Goal: Task Accomplishment & Management: Complete application form

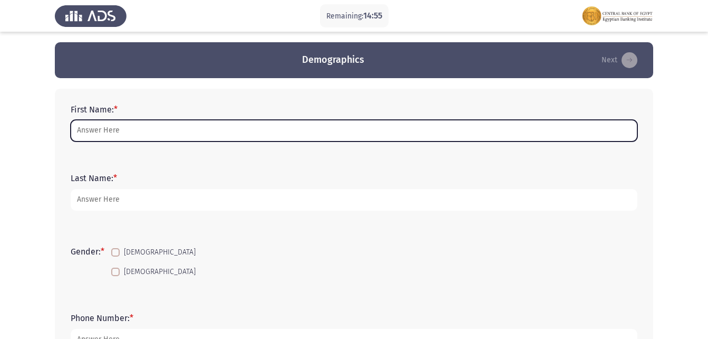
click at [187, 131] on input "First Name: *" at bounding box center [354, 131] width 567 height 22
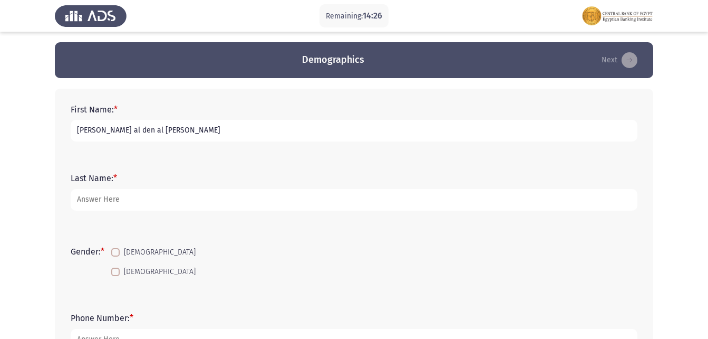
type input "[PERSON_NAME] al den al [PERSON_NAME]"
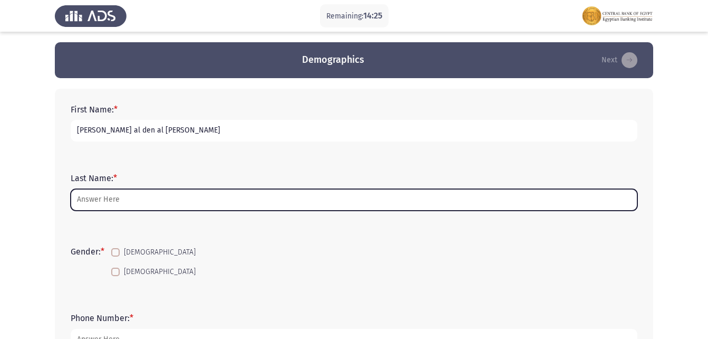
click at [123, 203] on input "Last Name: *" at bounding box center [354, 200] width 567 height 22
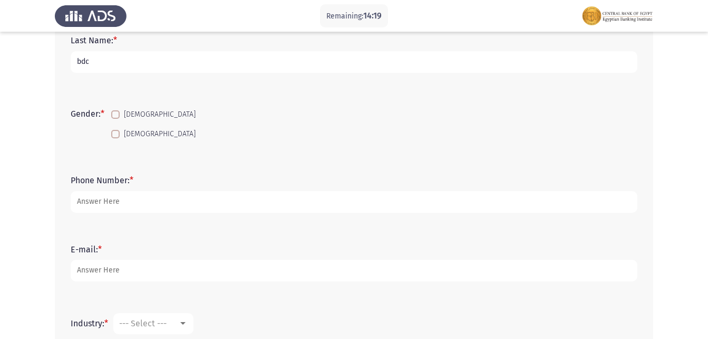
scroll to position [91, 0]
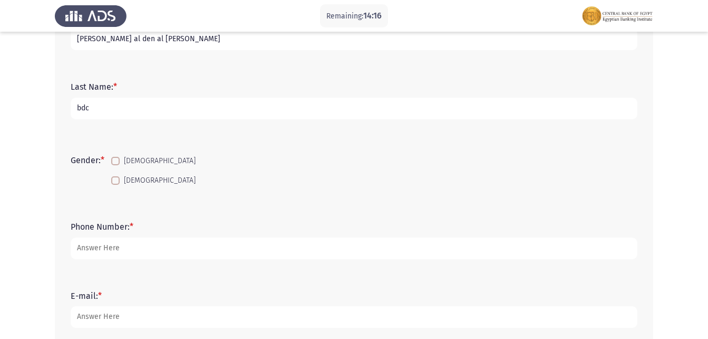
type input "bdc"
click at [120, 181] on span at bounding box center [115, 180] width 8 height 8
click at [116, 185] on input "[DEMOGRAPHIC_DATA]" at bounding box center [115, 185] width 1 height 1
checkbox input "true"
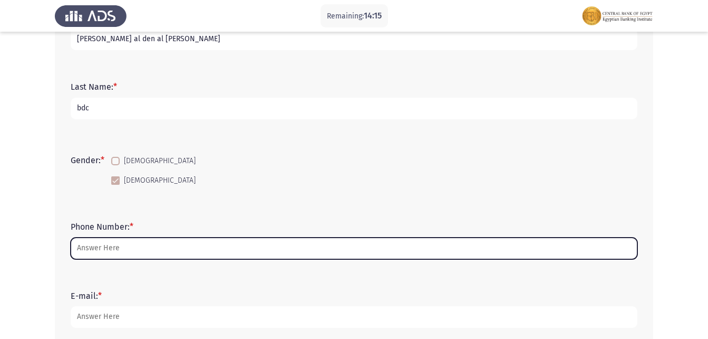
click at [110, 251] on input "Phone Number: *" at bounding box center [354, 248] width 567 height 22
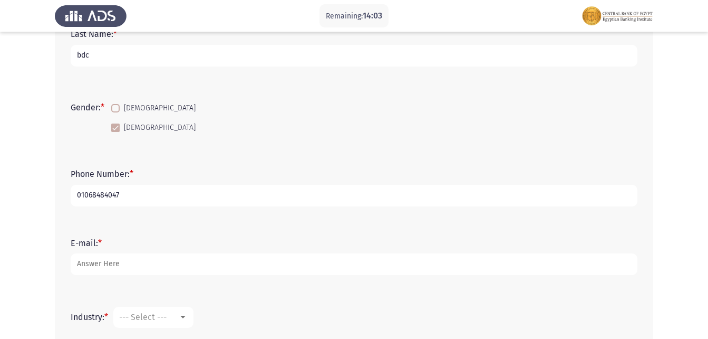
scroll to position [197, 0]
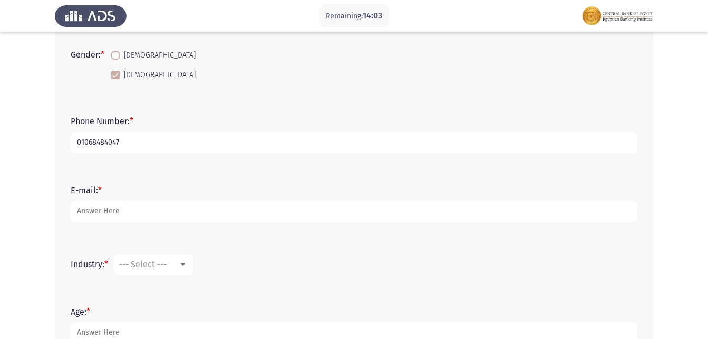
type input "01068484047"
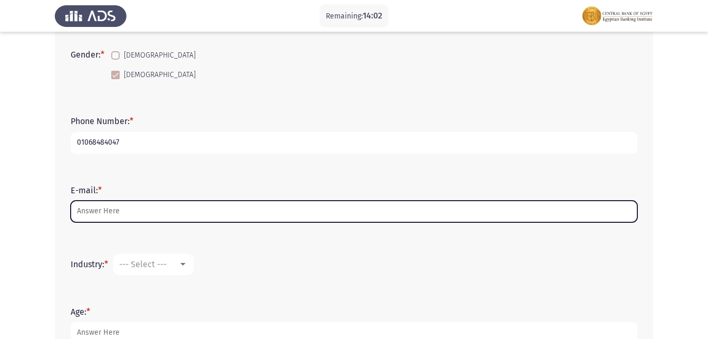
click at [124, 213] on input "E-mail: *" at bounding box center [354, 211] width 567 height 22
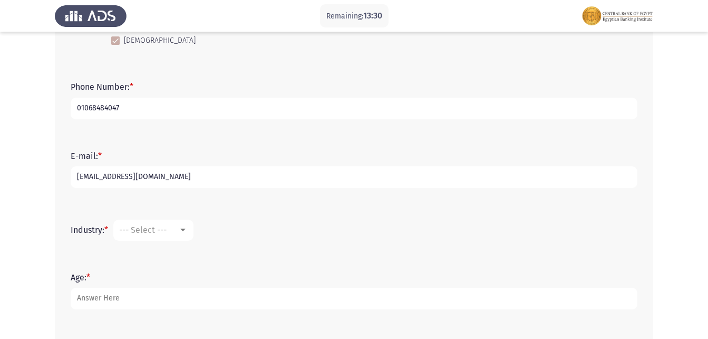
scroll to position [250, 0]
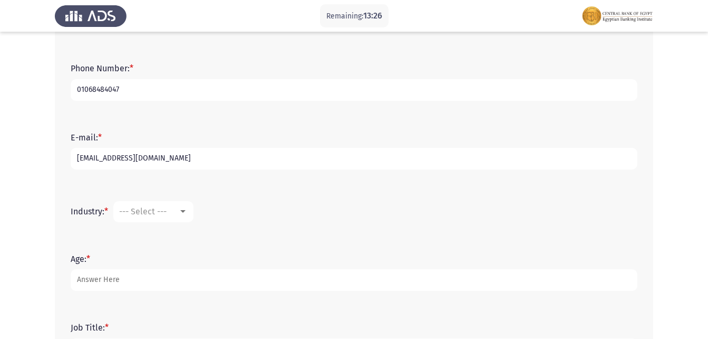
click at [113, 157] on input "[EMAIL_ADDRESS][DOMAIN_NAME]" at bounding box center [354, 159] width 567 height 22
type input "[EMAIL_ADDRESS][DOMAIN_NAME]"
click at [146, 209] on span "--- Select ---" at bounding box center [142, 211] width 47 height 10
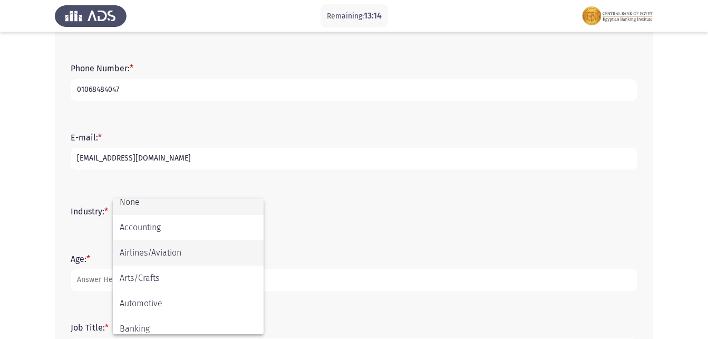
scroll to position [0, 0]
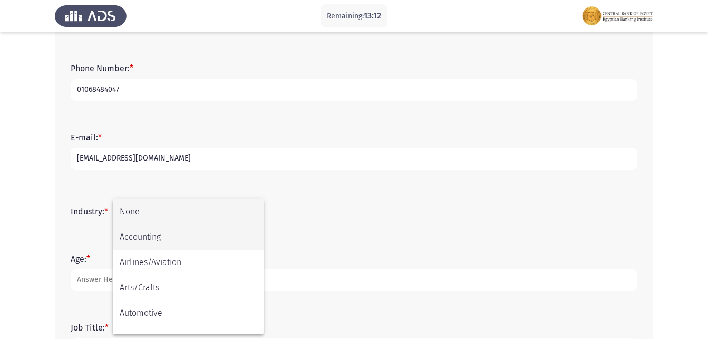
click at [162, 237] on span "Accounting" at bounding box center [188, 236] width 137 height 25
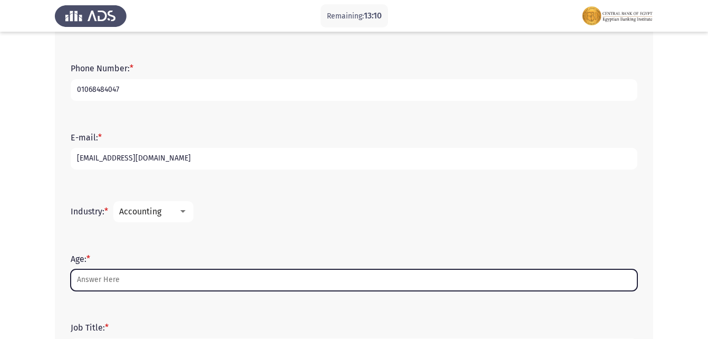
click at [120, 280] on input "Age: *" at bounding box center [354, 280] width 567 height 22
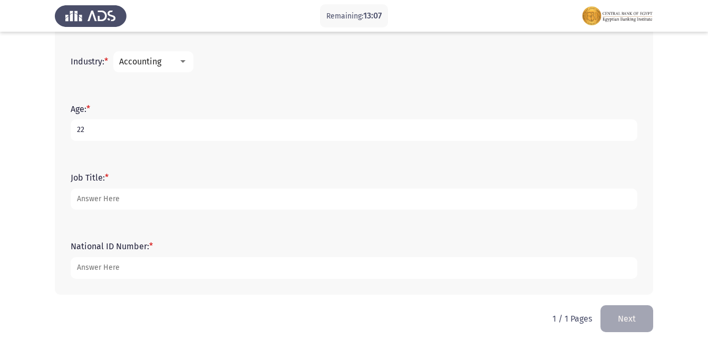
scroll to position [408, 0]
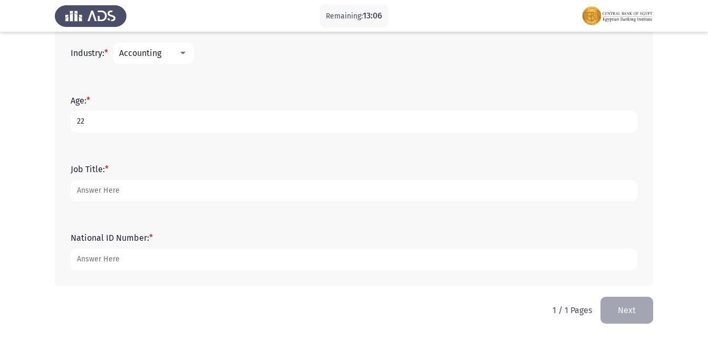
type input "22"
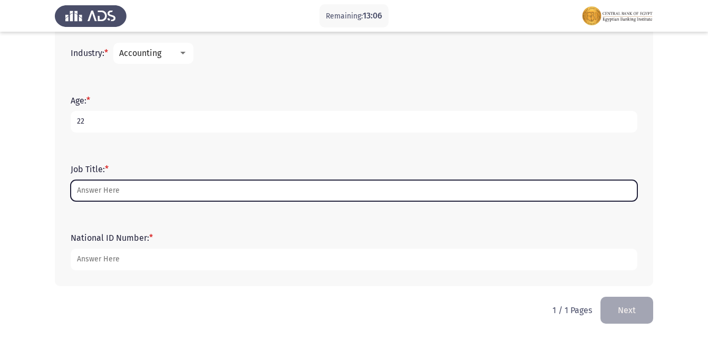
click at [118, 188] on input "Job Title: *" at bounding box center [354, 191] width 567 height 22
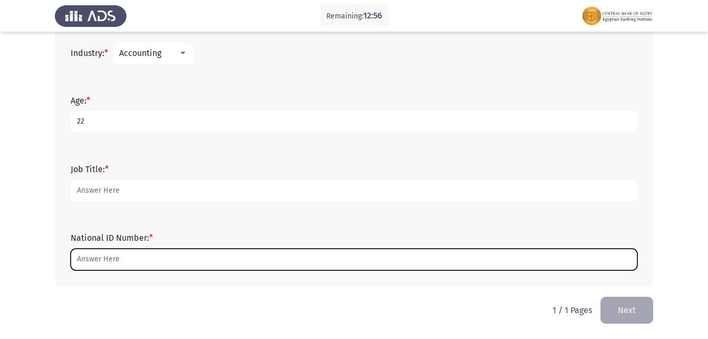
click at [111, 260] on input "National ID Number: *" at bounding box center [354, 259] width 567 height 22
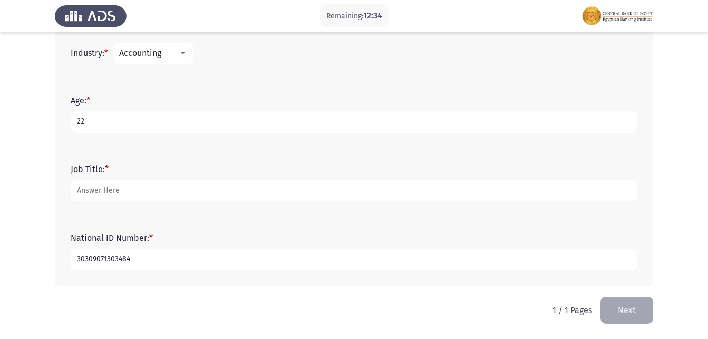
type input "30309071303484"
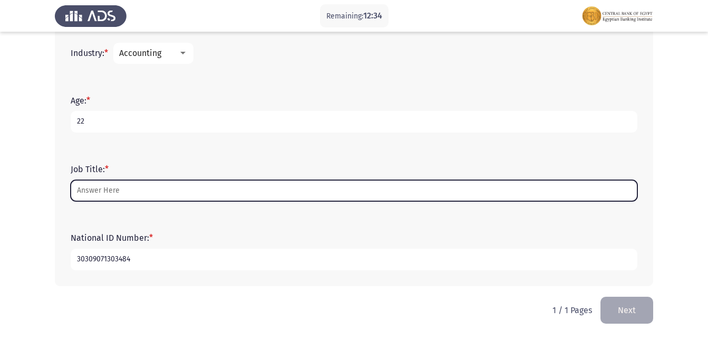
click at [145, 193] on input "Job Title: *" at bounding box center [354, 191] width 567 height 22
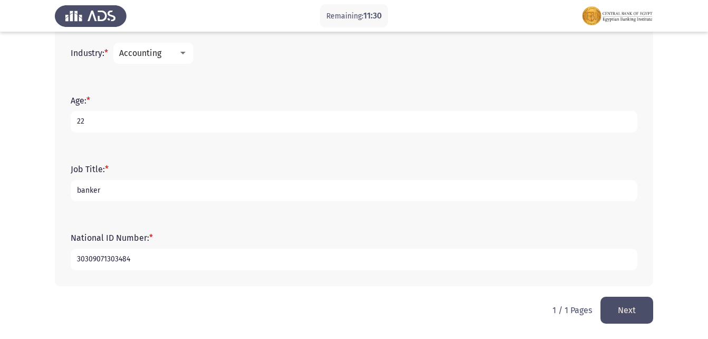
type input "banker"
click at [637, 305] on button "Next" at bounding box center [627, 309] width 53 height 27
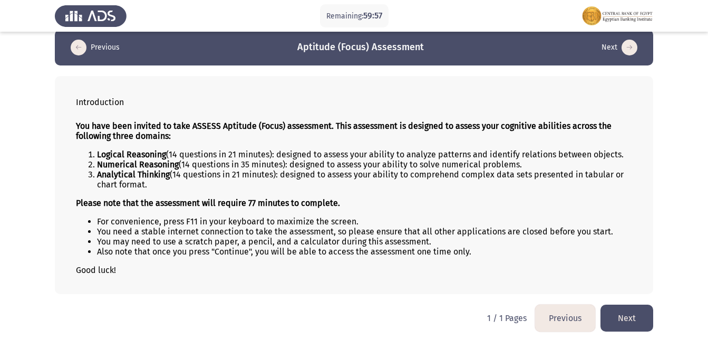
scroll to position [16, 0]
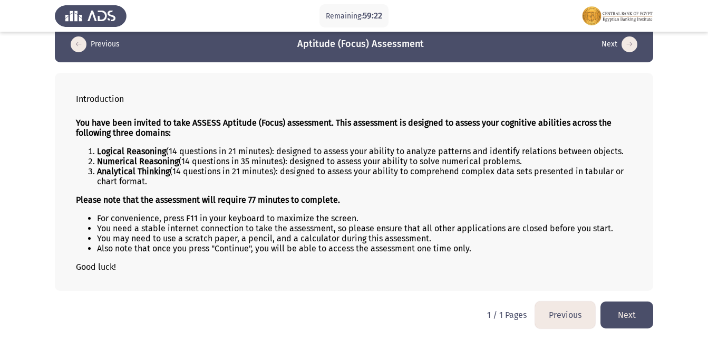
click at [628, 314] on button "Next" at bounding box center [627, 314] width 53 height 27
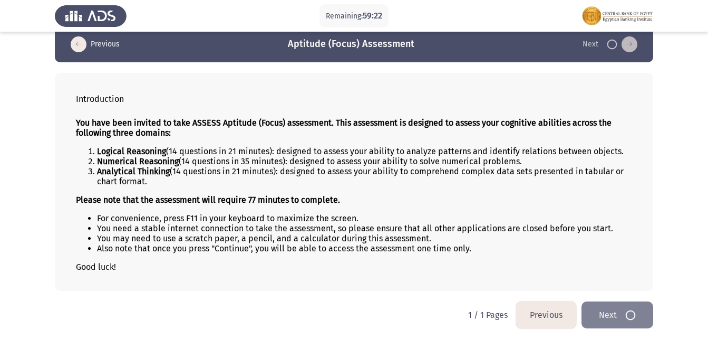
scroll to position [0, 0]
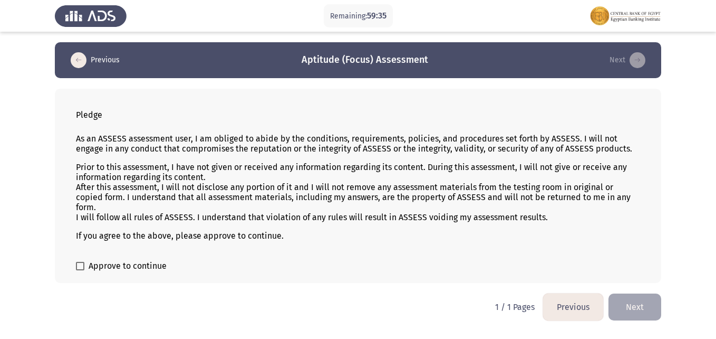
click at [82, 268] on span at bounding box center [80, 266] width 8 height 8
click at [80, 270] on input "Approve to continue" at bounding box center [80, 270] width 1 height 1
checkbox input "true"
click at [630, 305] on button "Next" at bounding box center [635, 306] width 53 height 27
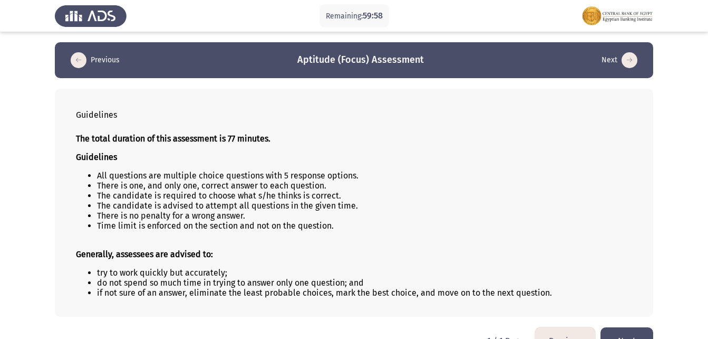
scroll to position [26, 0]
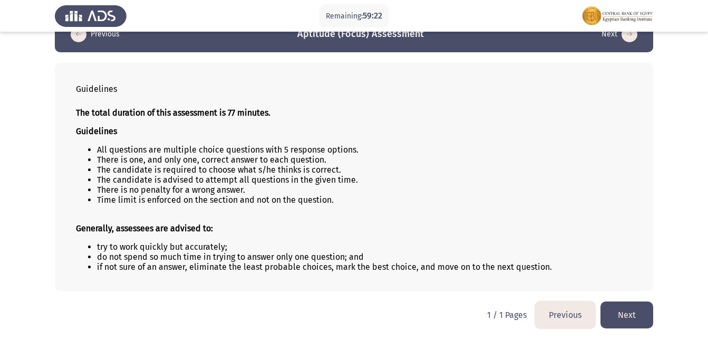
click at [624, 309] on button "Next" at bounding box center [627, 314] width 53 height 27
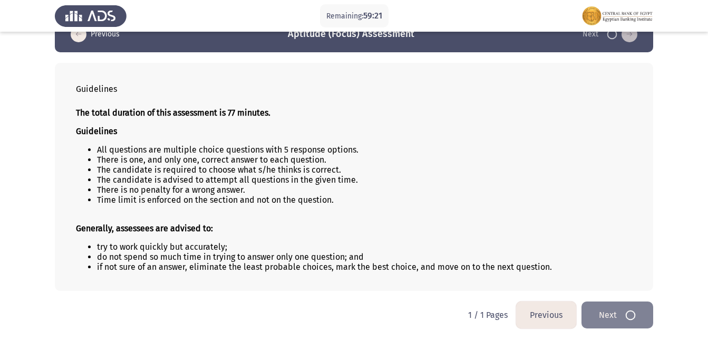
scroll to position [0, 0]
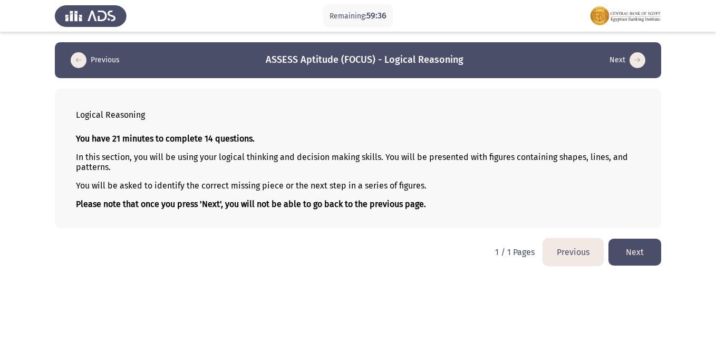
click at [643, 249] on button "Next" at bounding box center [635, 251] width 53 height 27
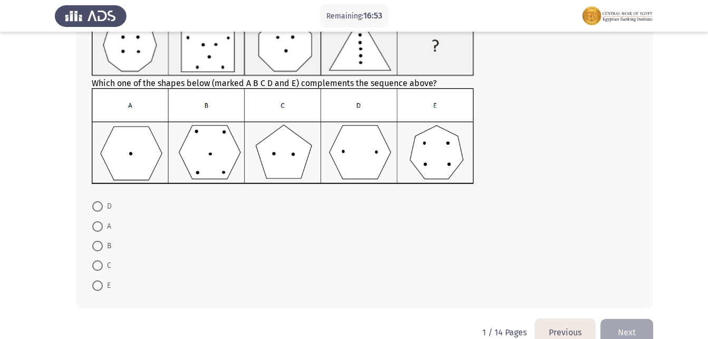
scroll to position [106, 0]
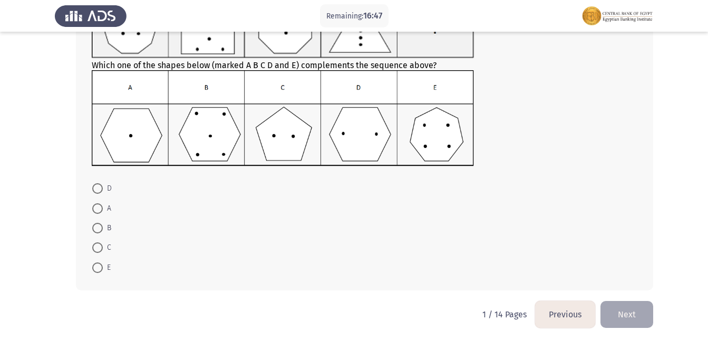
click at [99, 223] on span at bounding box center [97, 228] width 11 height 11
click at [99, 223] on input "B" at bounding box center [97, 228] width 11 height 11
radio input "true"
click at [636, 319] on button "Next" at bounding box center [627, 313] width 53 height 27
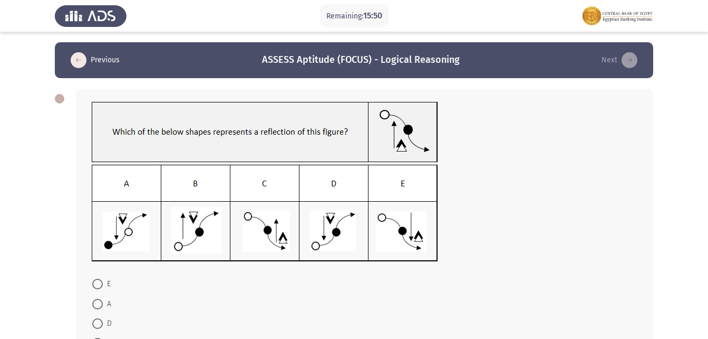
scroll to position [53, 0]
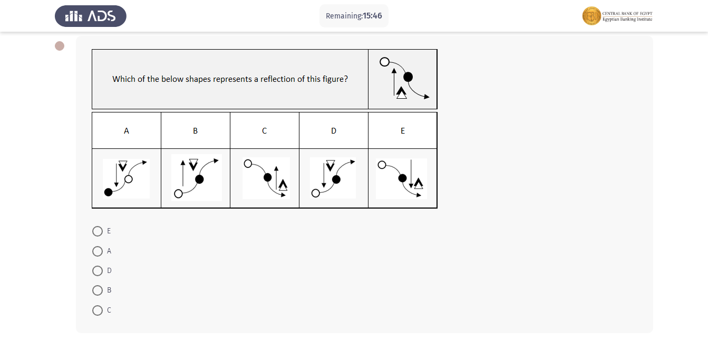
click at [95, 310] on span at bounding box center [97, 310] width 11 height 11
click at [95, 310] on input "C" at bounding box center [97, 310] width 11 height 11
radio input "true"
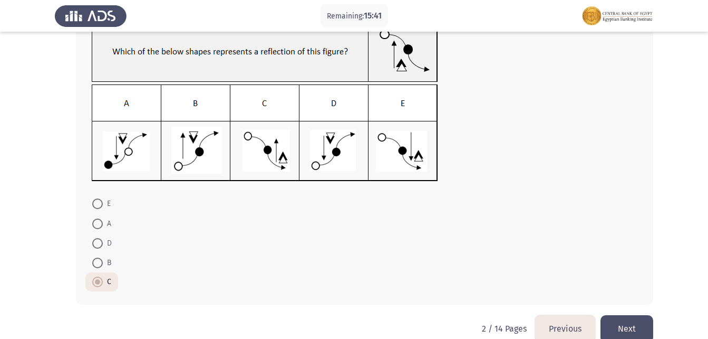
scroll to position [99, 0]
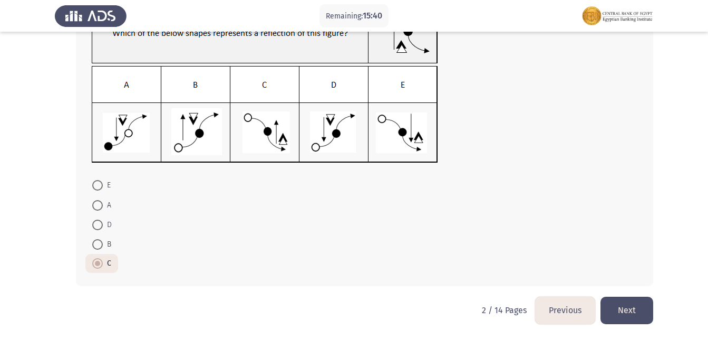
click at [636, 310] on button "Next" at bounding box center [627, 309] width 53 height 27
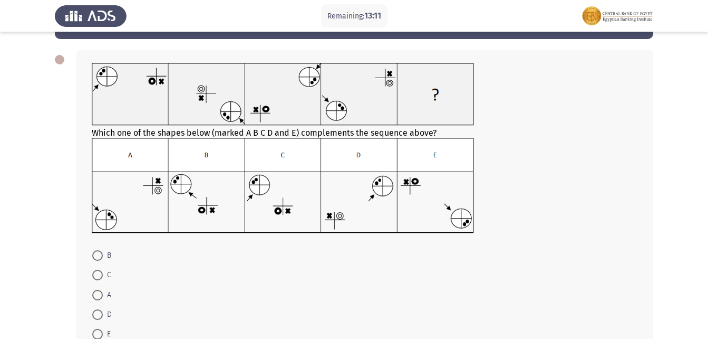
scroll to position [57, 0]
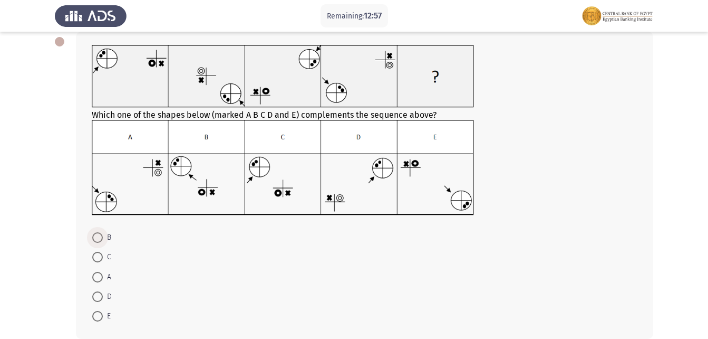
click at [98, 234] on span at bounding box center [97, 237] width 11 height 11
click at [98, 234] on input "B" at bounding box center [97, 237] width 11 height 11
radio input "true"
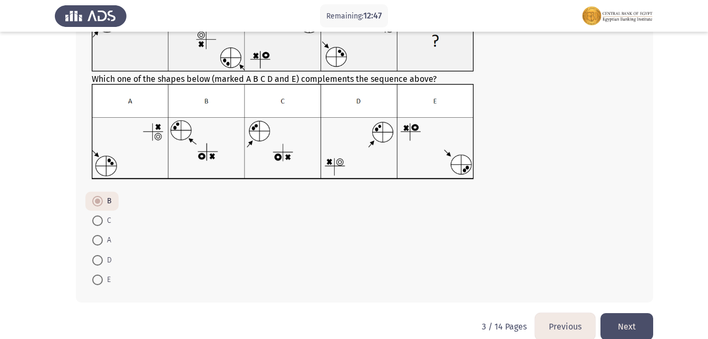
scroll to position [109, 0]
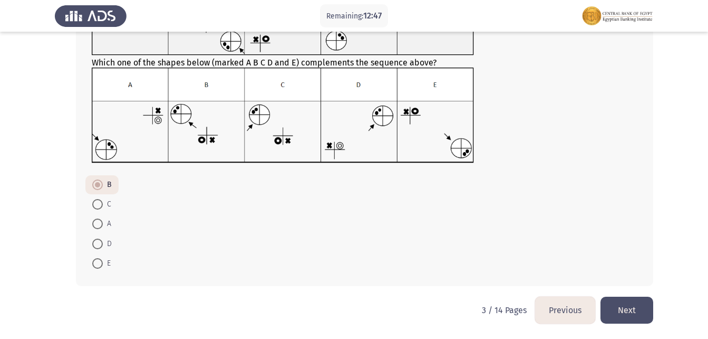
click at [630, 305] on button "Next" at bounding box center [627, 309] width 53 height 27
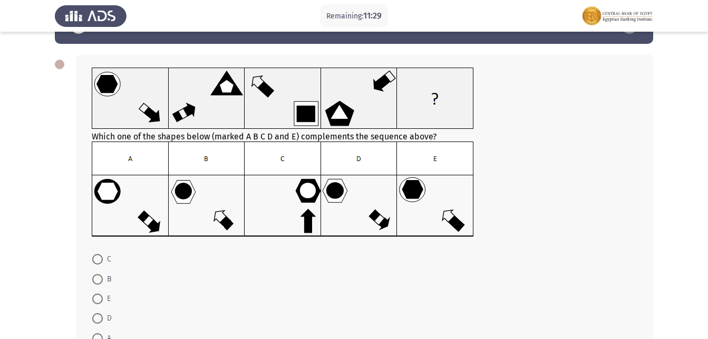
scroll to position [53, 0]
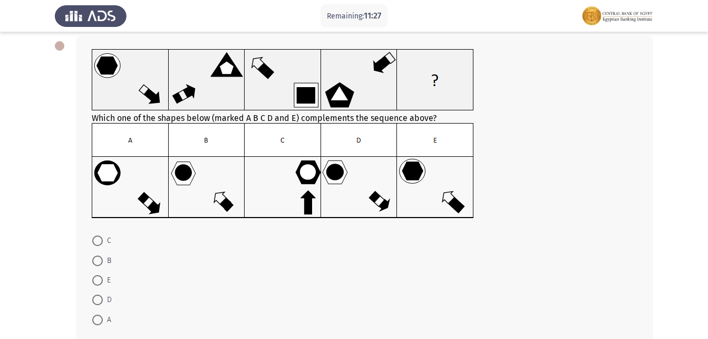
click at [94, 300] on span at bounding box center [97, 299] width 11 height 11
click at [94, 300] on input "D" at bounding box center [97, 299] width 11 height 11
radio input "true"
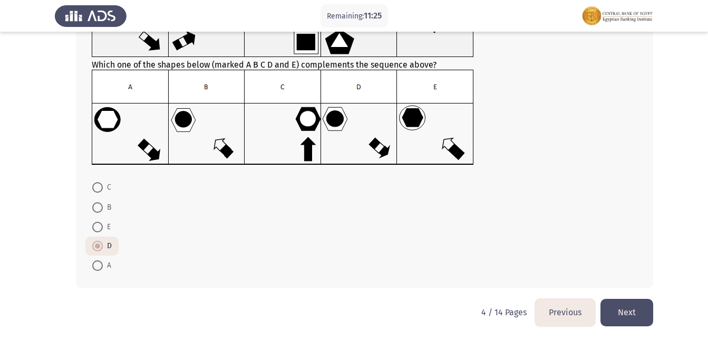
scroll to position [108, 0]
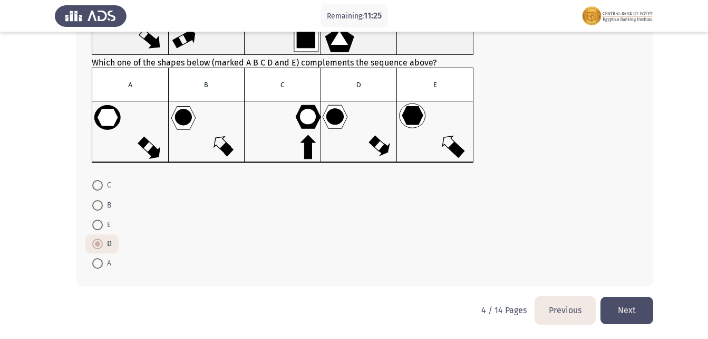
click at [643, 305] on button "Next" at bounding box center [627, 309] width 53 height 27
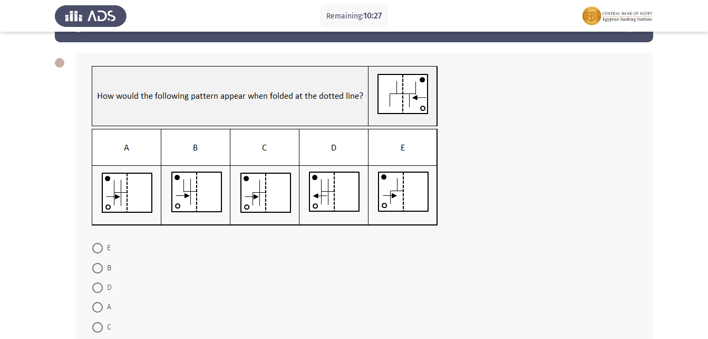
scroll to position [53, 0]
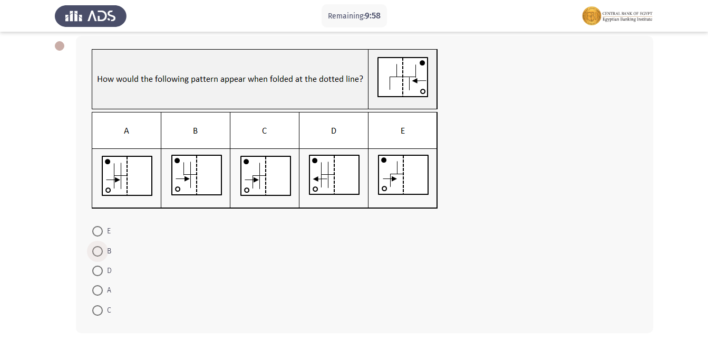
click at [99, 250] on span at bounding box center [97, 251] width 11 height 11
click at [99, 250] on input "B" at bounding box center [97, 251] width 11 height 11
radio input "true"
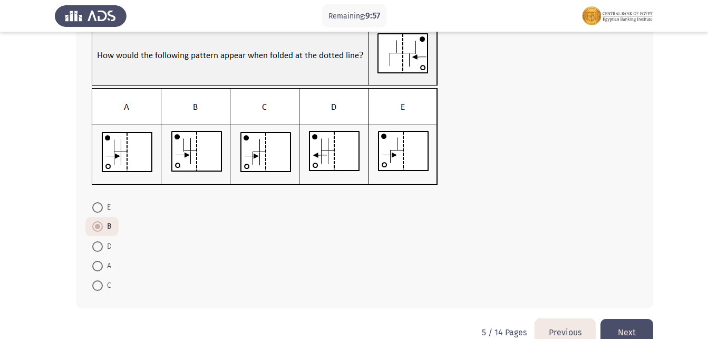
scroll to position [99, 0]
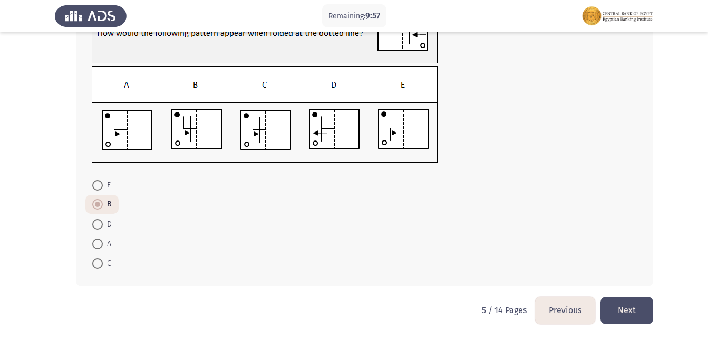
click at [612, 300] on button "Next" at bounding box center [627, 309] width 53 height 27
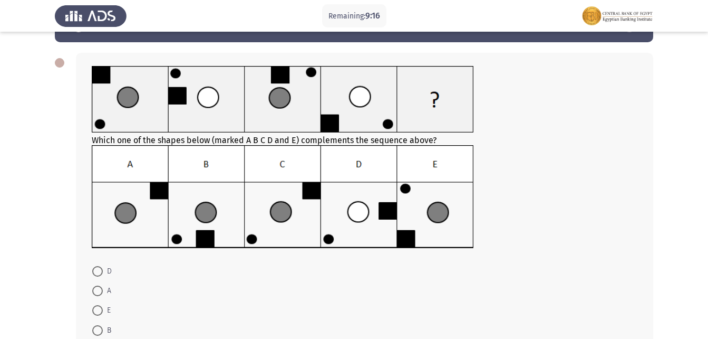
scroll to position [53, 0]
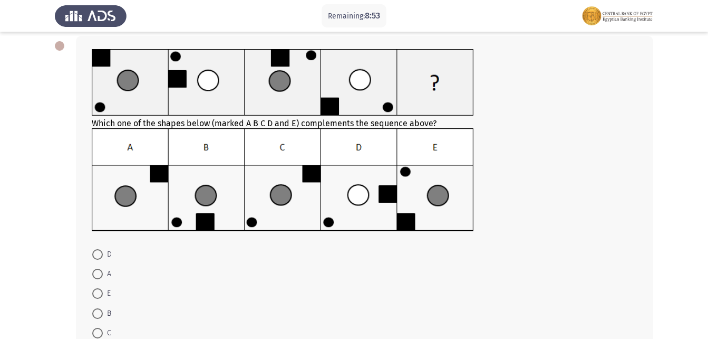
click at [102, 313] on span at bounding box center [97, 313] width 11 height 11
click at [102, 313] on input "B" at bounding box center [97, 313] width 11 height 11
radio input "true"
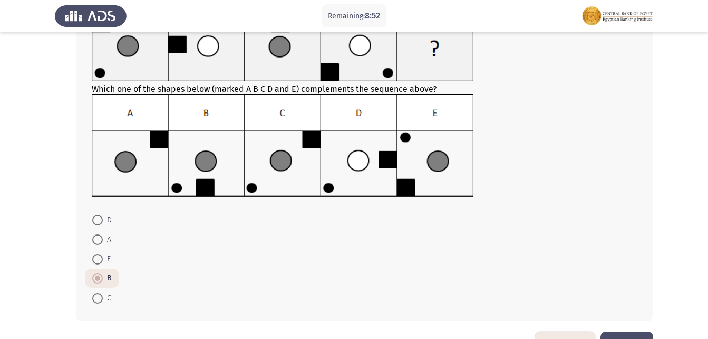
scroll to position [106, 0]
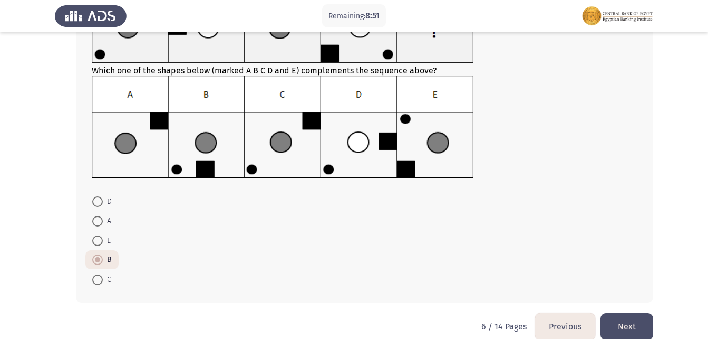
click at [627, 318] on button "Next" at bounding box center [627, 326] width 53 height 27
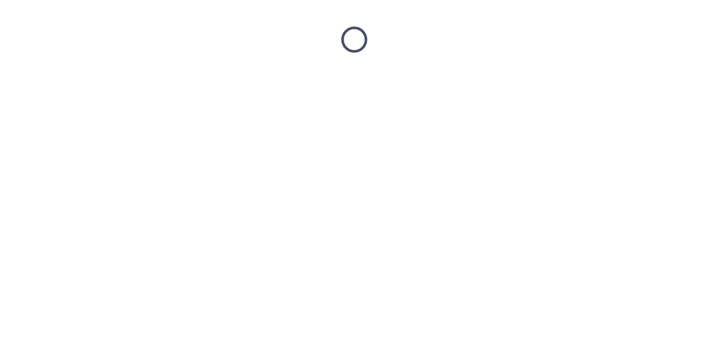
scroll to position [0, 0]
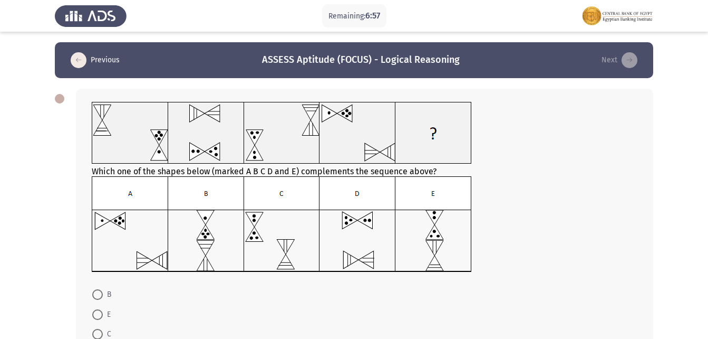
click at [94, 333] on span at bounding box center [97, 334] width 11 height 11
click at [94, 333] on input "C" at bounding box center [97, 334] width 11 height 11
radio input "true"
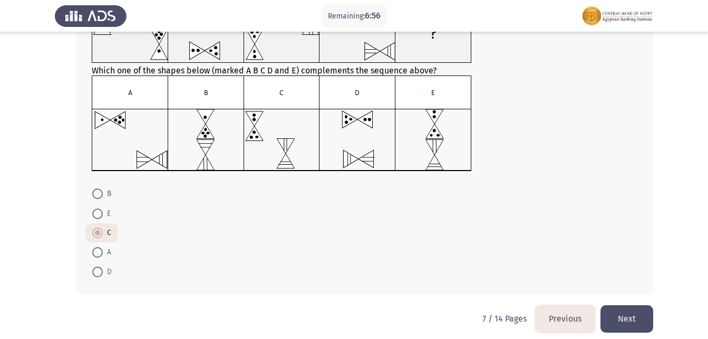
scroll to position [109, 0]
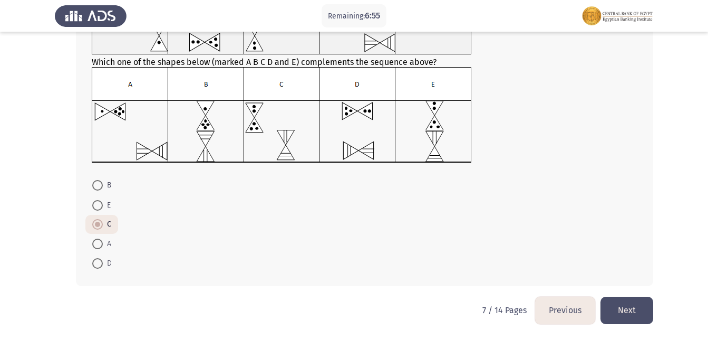
click at [622, 312] on button "Next" at bounding box center [627, 309] width 53 height 27
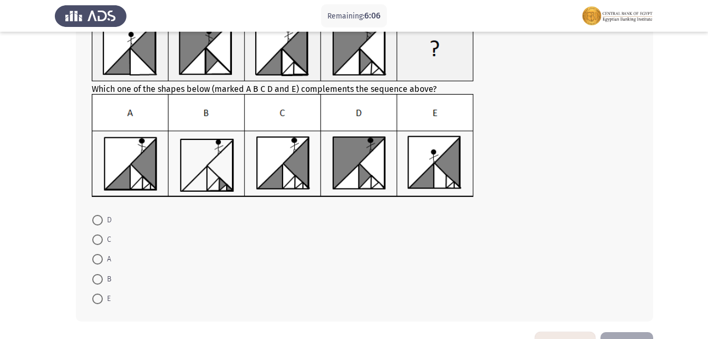
scroll to position [106, 0]
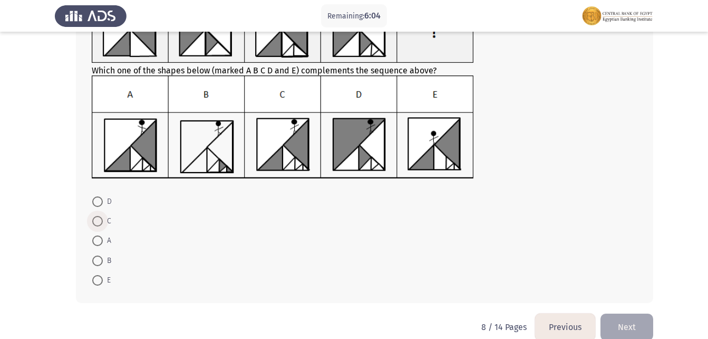
click at [102, 220] on span at bounding box center [97, 221] width 11 height 11
click at [102, 220] on input "C" at bounding box center [97, 221] width 11 height 11
radio input "true"
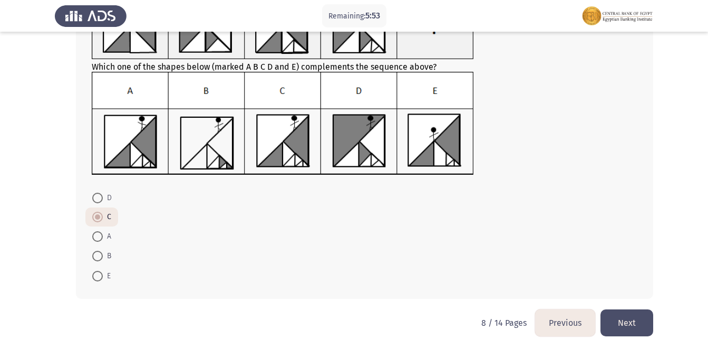
scroll to position [122, 0]
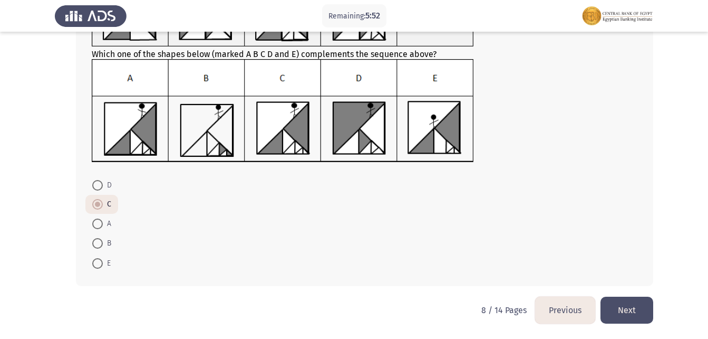
click at [638, 310] on button "Next" at bounding box center [627, 309] width 53 height 27
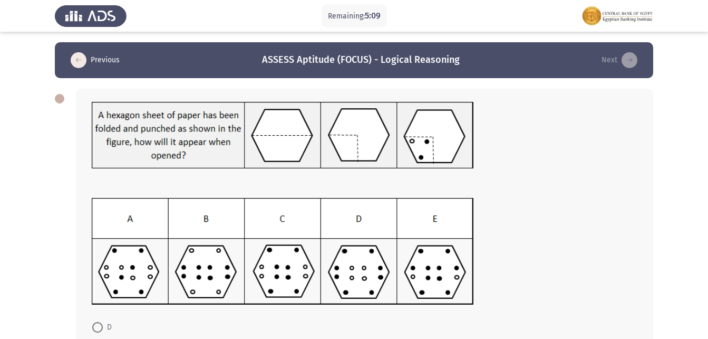
scroll to position [53, 0]
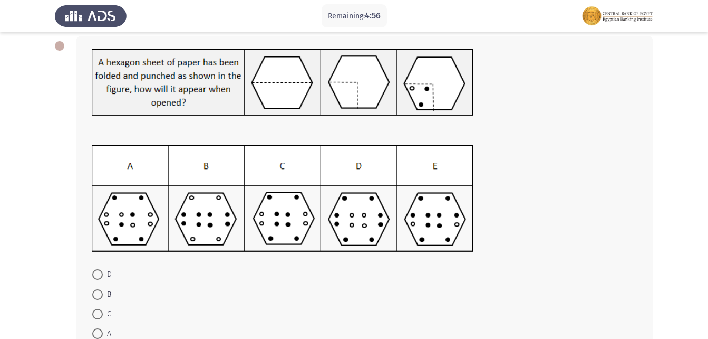
click at [102, 311] on span at bounding box center [97, 314] width 11 height 11
click at [102, 311] on input "C" at bounding box center [97, 314] width 11 height 11
radio input "true"
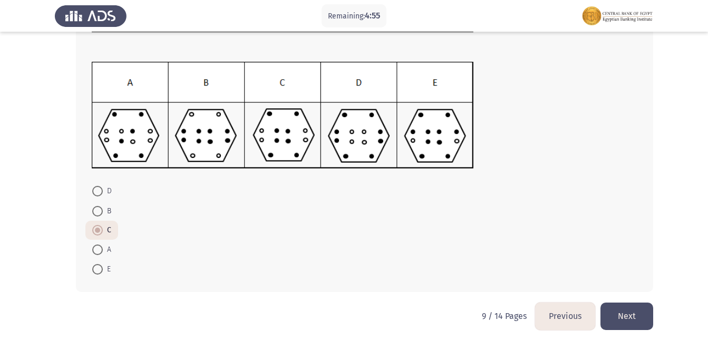
scroll to position [142, 0]
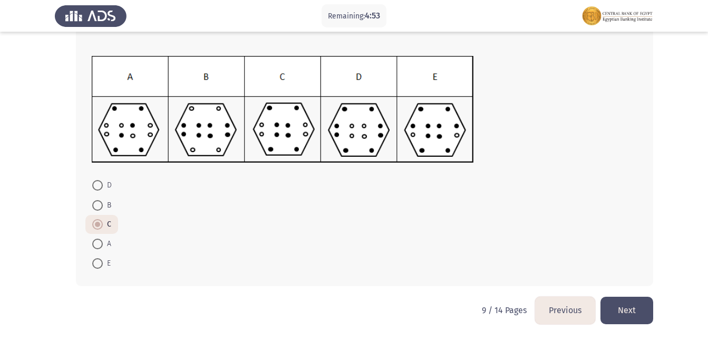
click at [625, 312] on button "Next" at bounding box center [627, 309] width 53 height 27
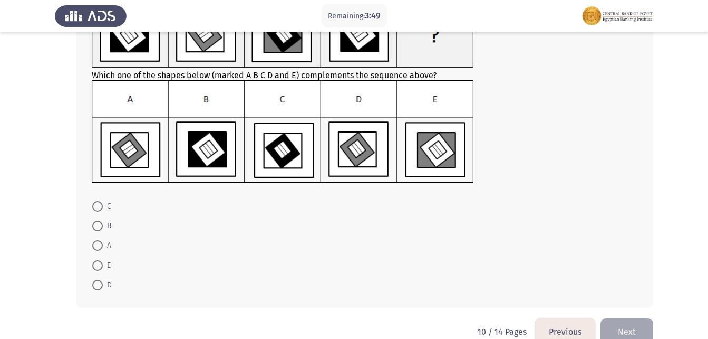
scroll to position [106, 0]
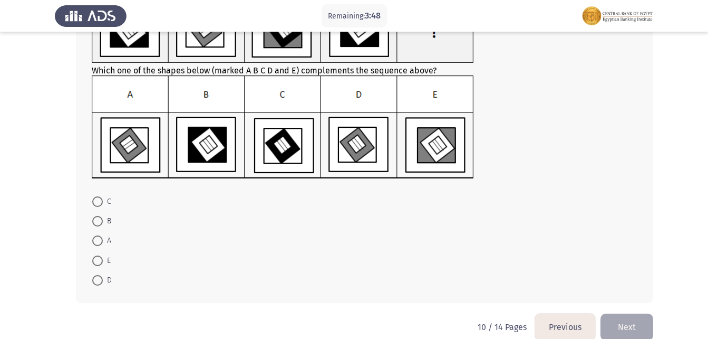
drag, startPoint x: 95, startPoint y: 279, endPoint x: 121, endPoint y: 286, distance: 26.9
click at [93, 280] on span at bounding box center [97, 280] width 11 height 11
click at [93, 280] on input "D" at bounding box center [97, 280] width 11 height 11
radio input "true"
click at [626, 327] on button "Next" at bounding box center [627, 326] width 53 height 27
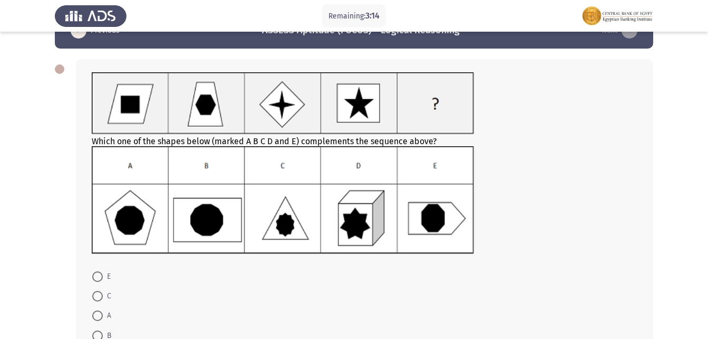
scroll to position [53, 0]
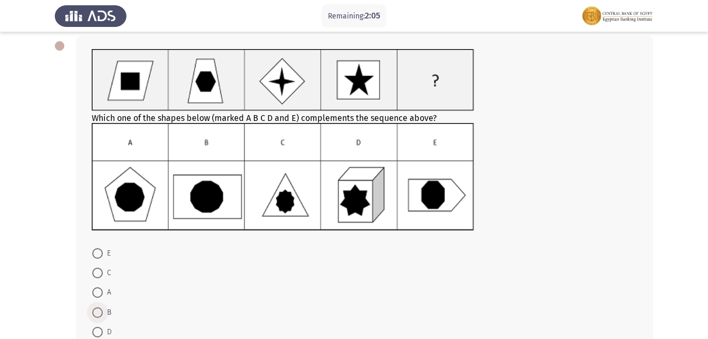
click at [97, 310] on span at bounding box center [97, 312] width 11 height 11
click at [97, 310] on input "B" at bounding box center [97, 312] width 11 height 11
radio input "true"
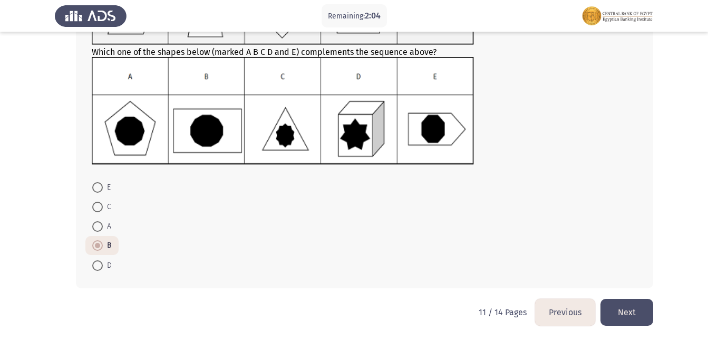
scroll to position [121, 0]
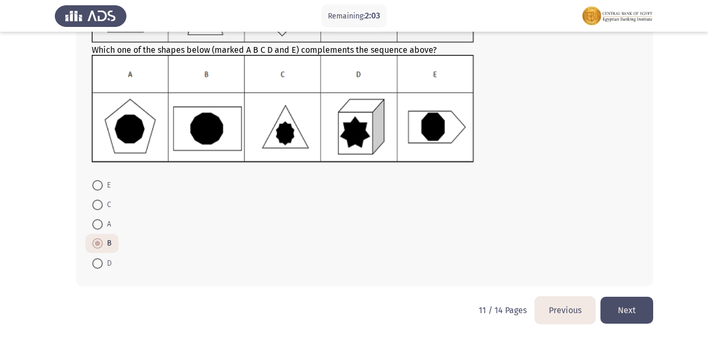
click at [626, 314] on button "Next" at bounding box center [627, 309] width 53 height 27
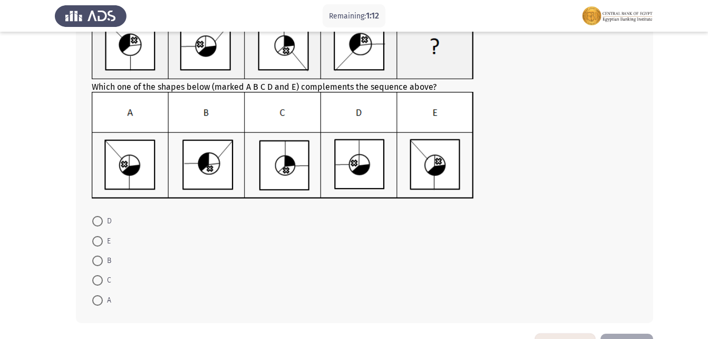
scroll to position [106, 0]
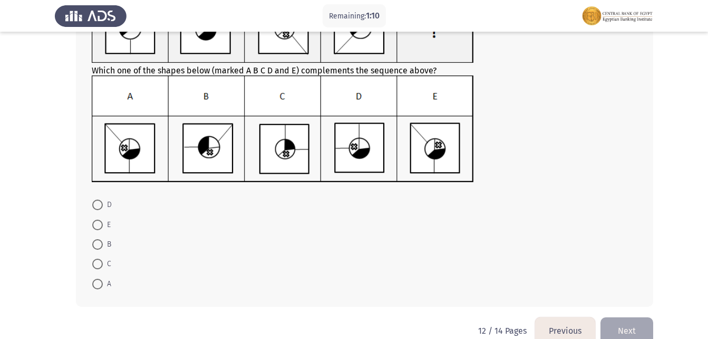
click at [102, 205] on span at bounding box center [97, 204] width 11 height 11
click at [102, 205] on input "D" at bounding box center [97, 204] width 11 height 11
radio input "true"
click at [613, 323] on button "Next" at bounding box center [627, 329] width 53 height 27
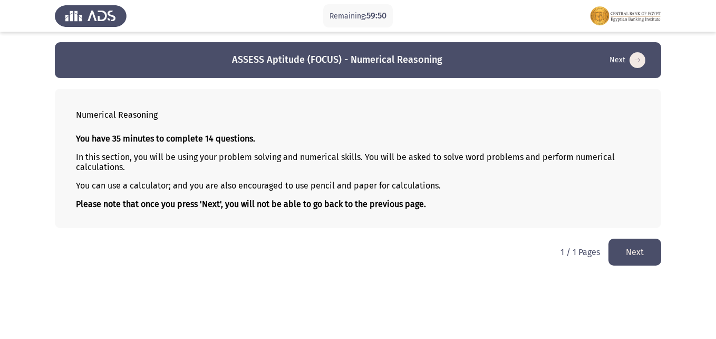
click at [618, 254] on button "Next" at bounding box center [635, 251] width 53 height 27
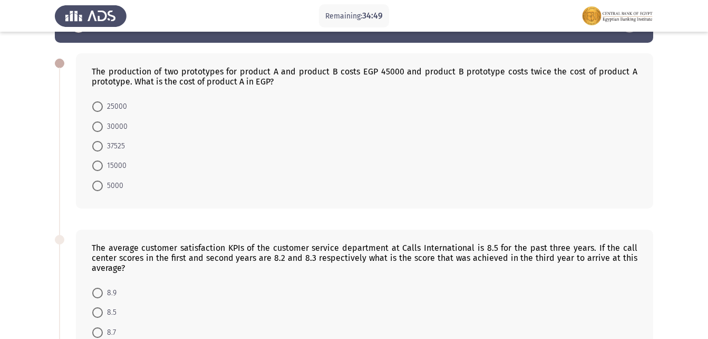
scroll to position [53, 0]
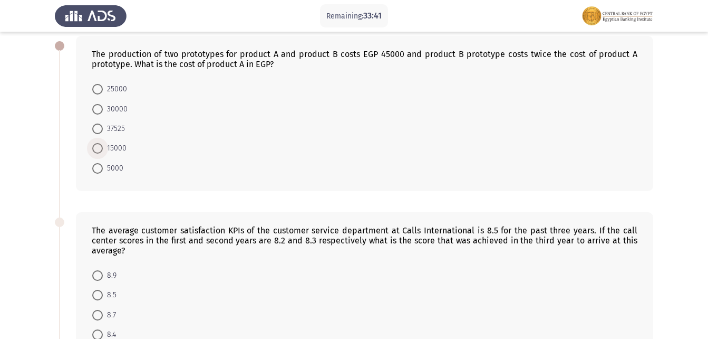
click at [98, 148] on span at bounding box center [97, 148] width 11 height 11
click at [98, 148] on input "15000" at bounding box center [97, 148] width 11 height 11
radio input "true"
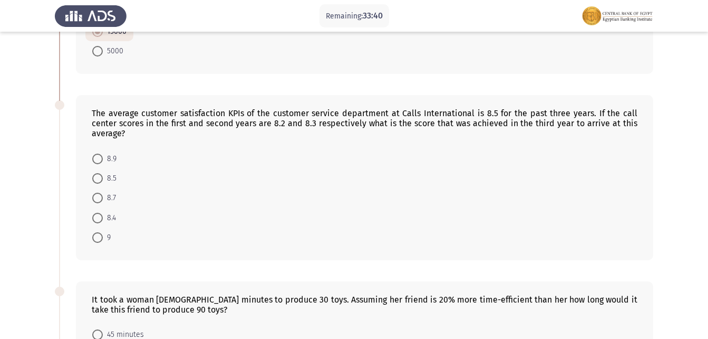
scroll to position [158, 0]
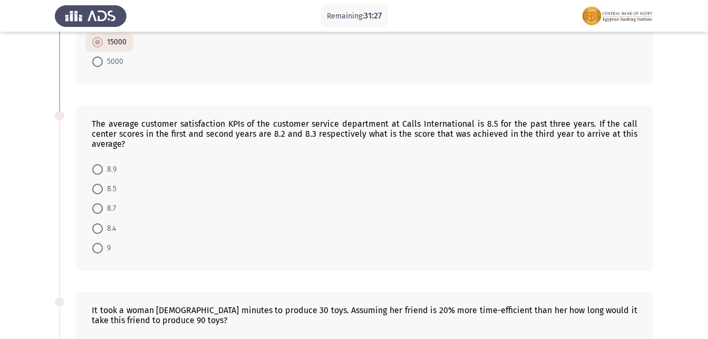
click at [98, 244] on span at bounding box center [97, 248] width 11 height 11
click at [98, 244] on input "9" at bounding box center [97, 248] width 11 height 11
radio input "true"
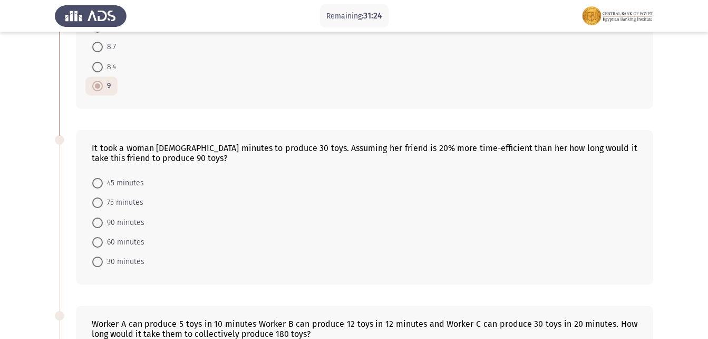
scroll to position [369, 0]
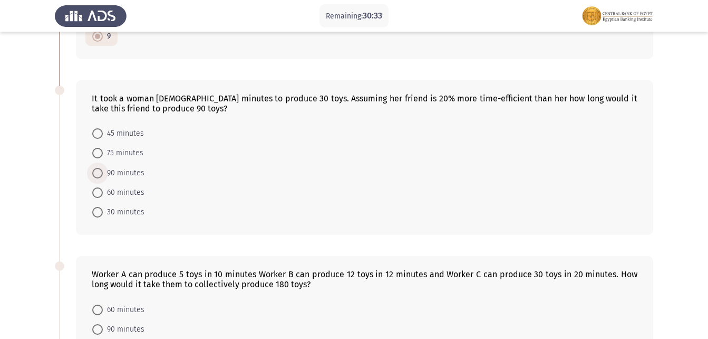
click at [98, 175] on span at bounding box center [97, 173] width 11 height 11
click at [98, 175] on input "90 minutes" at bounding box center [97, 173] width 11 height 11
radio input "true"
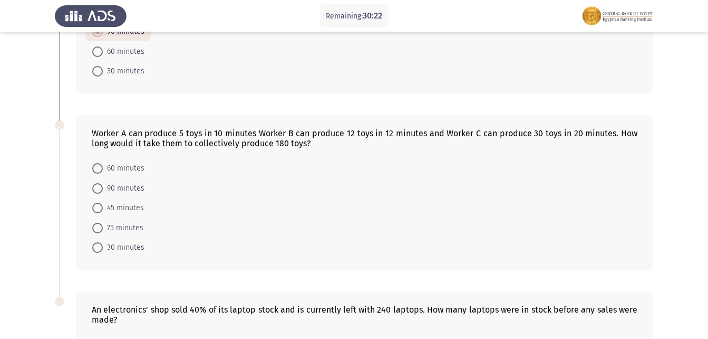
scroll to position [528, 0]
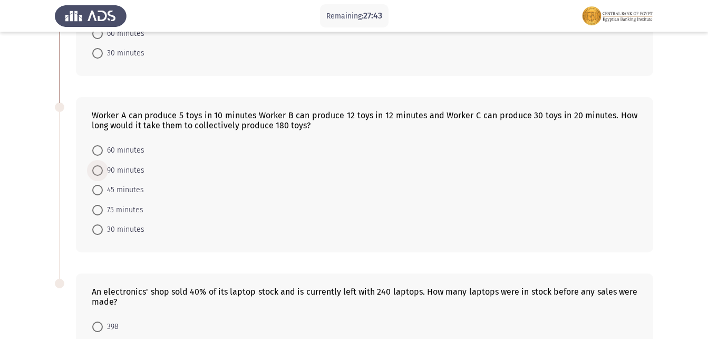
click at [98, 173] on span at bounding box center [97, 170] width 11 height 11
click at [98, 173] on input "90 minutes" at bounding box center [97, 170] width 11 height 11
radio input "true"
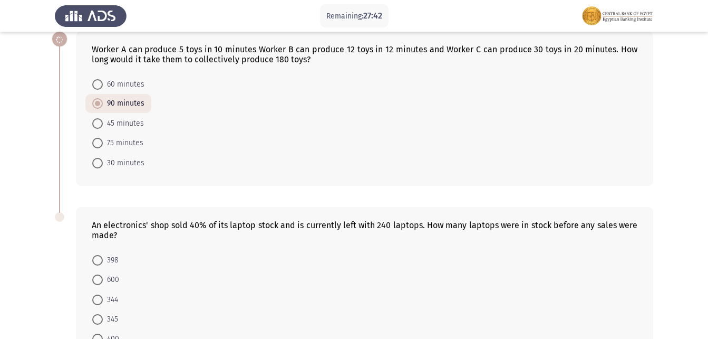
scroll to position [669, 0]
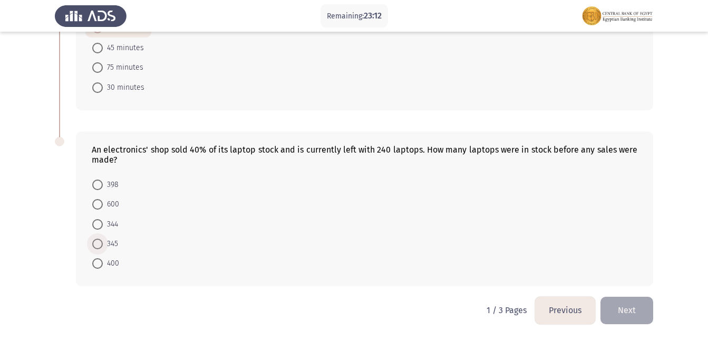
click at [102, 242] on span at bounding box center [97, 243] width 11 height 11
click at [102, 242] on input "345" at bounding box center [97, 243] width 11 height 11
radio input "true"
click at [626, 318] on button "Next" at bounding box center [627, 309] width 53 height 27
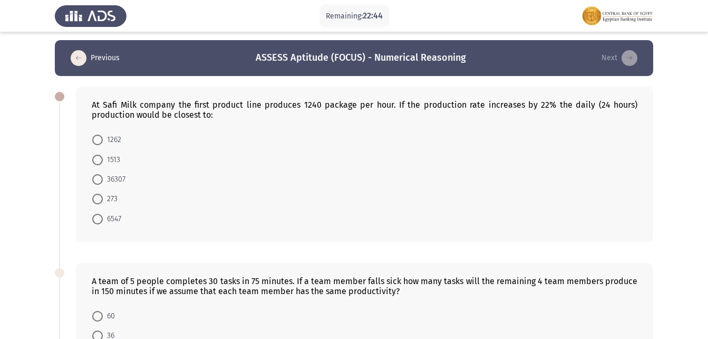
scroll to position [0, 0]
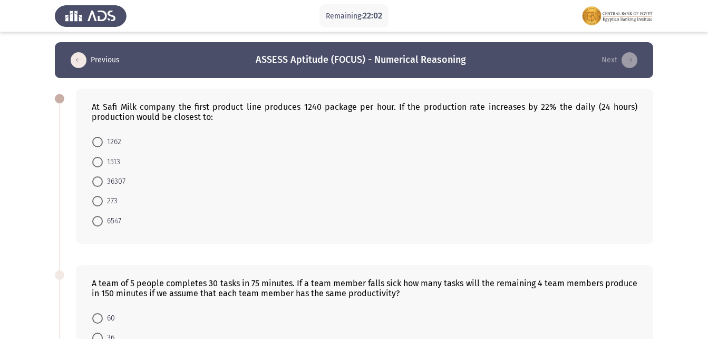
click at [92, 161] on span at bounding box center [97, 162] width 11 height 11
click at [92, 161] on input "1513" at bounding box center [97, 162] width 11 height 11
radio input "true"
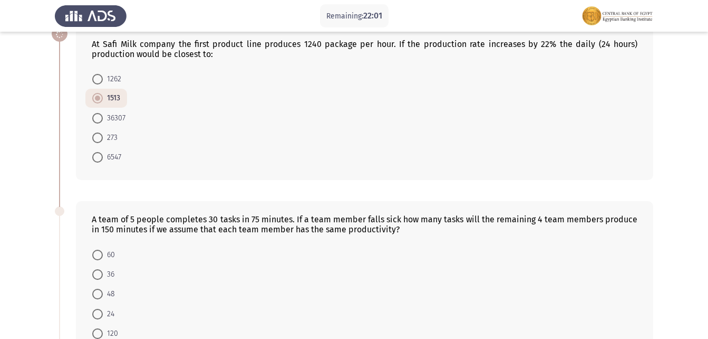
scroll to position [211, 0]
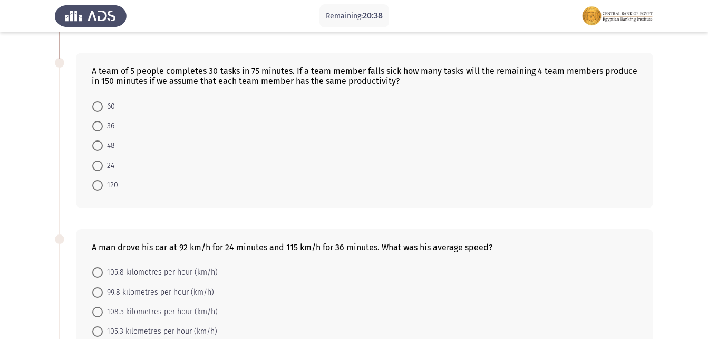
click at [94, 145] on span at bounding box center [97, 145] width 11 height 11
click at [94, 145] on input "48" at bounding box center [97, 145] width 11 height 11
radio input "true"
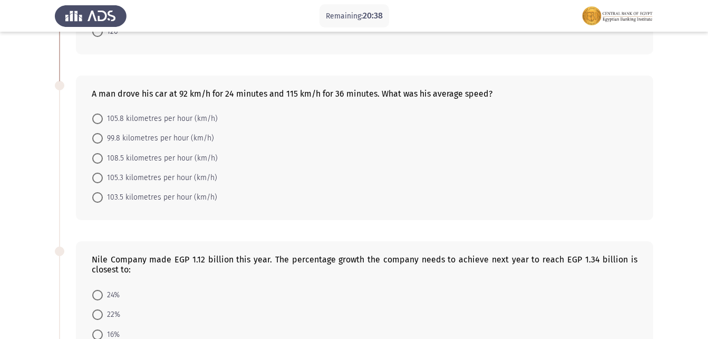
scroll to position [369, 0]
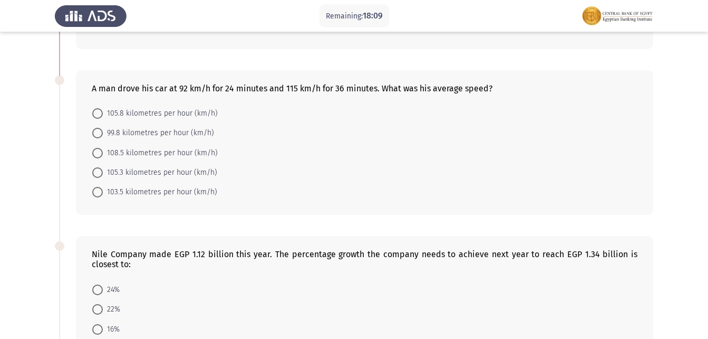
click at [94, 188] on span at bounding box center [97, 192] width 11 height 11
click at [94, 188] on input "103.5 kilometres per hour (km/h)" at bounding box center [97, 192] width 11 height 11
radio input "true"
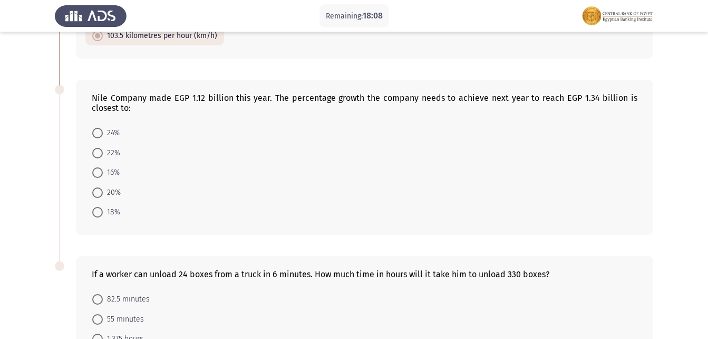
scroll to position [528, 0]
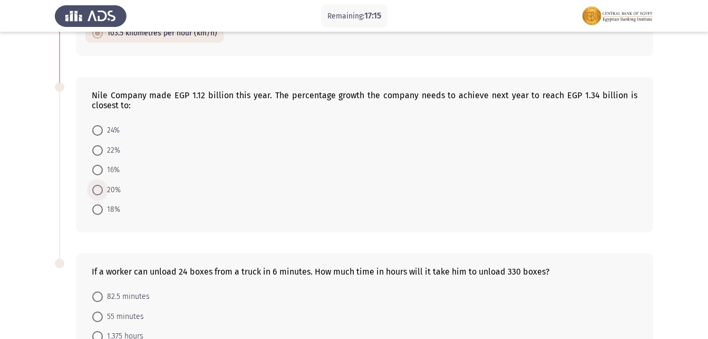
click at [95, 188] on span at bounding box center [97, 190] width 11 height 11
click at [95, 188] on input "20%" at bounding box center [97, 190] width 11 height 11
radio input "true"
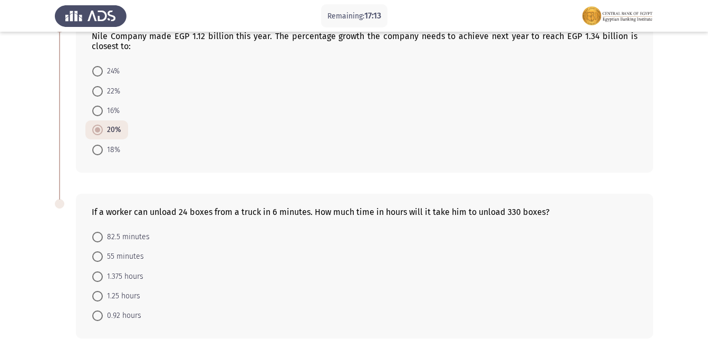
scroll to position [633, 0]
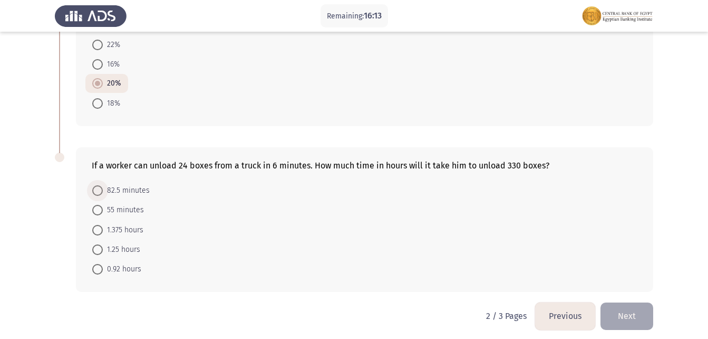
click at [95, 191] on span at bounding box center [97, 190] width 11 height 11
click at [95, 191] on input "82.5 minutes" at bounding box center [97, 190] width 11 height 11
radio input "true"
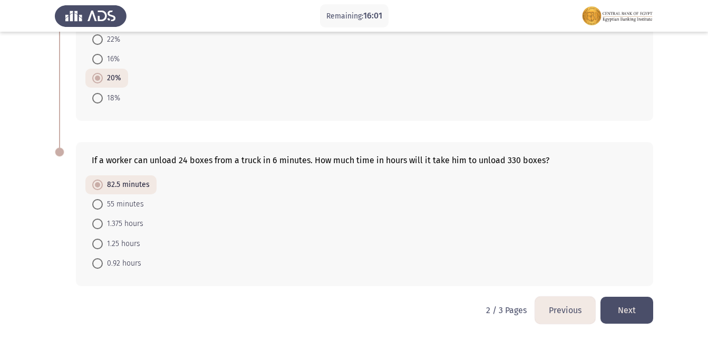
click at [631, 314] on button "Next" at bounding box center [627, 309] width 53 height 27
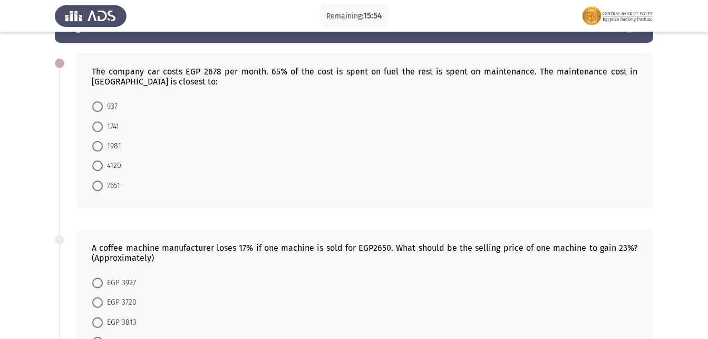
scroll to position [53, 0]
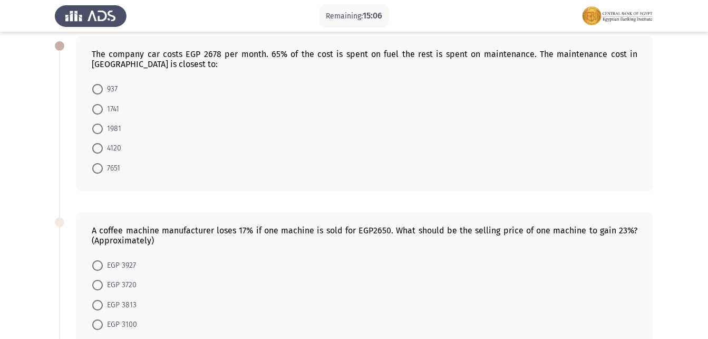
click at [94, 85] on span at bounding box center [97, 89] width 11 height 11
click at [94, 85] on input "937" at bounding box center [97, 89] width 11 height 11
radio input "true"
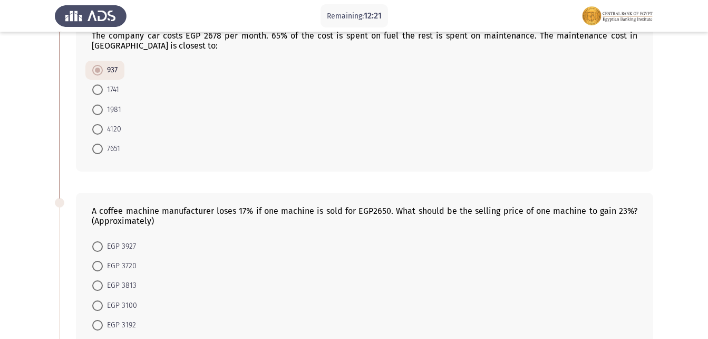
scroll to position [211, 0]
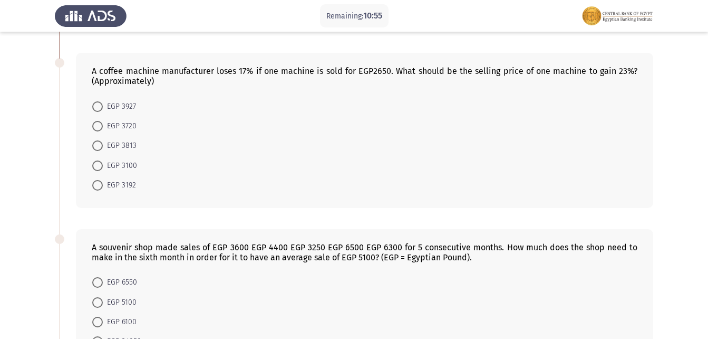
click at [100, 105] on span at bounding box center [97, 106] width 11 height 11
click at [100, 105] on input "EGP 3927" at bounding box center [97, 106] width 11 height 11
radio input "true"
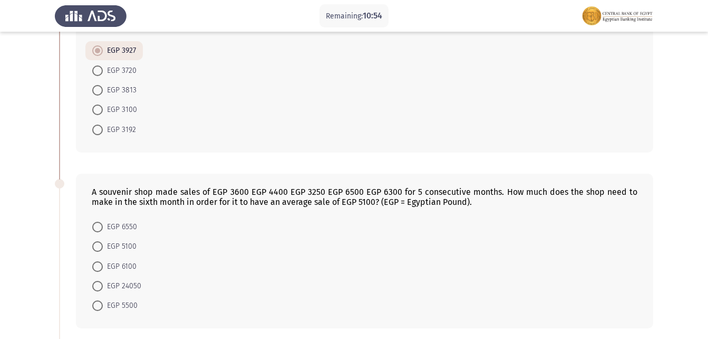
scroll to position [317, 0]
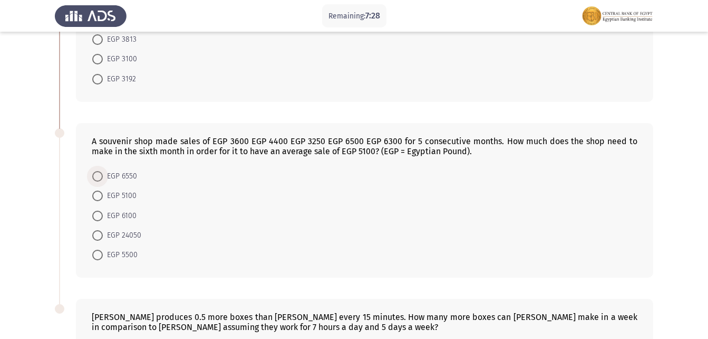
click at [98, 170] on label "EGP 6550" at bounding box center [114, 176] width 45 height 13
click at [98, 171] on input "EGP 6550" at bounding box center [97, 176] width 11 height 11
radio input "true"
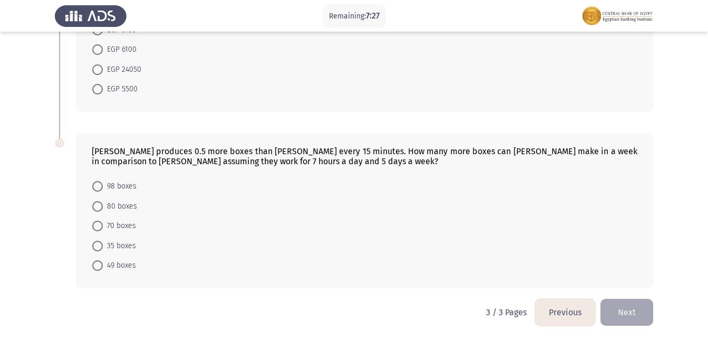
scroll to position [484, 0]
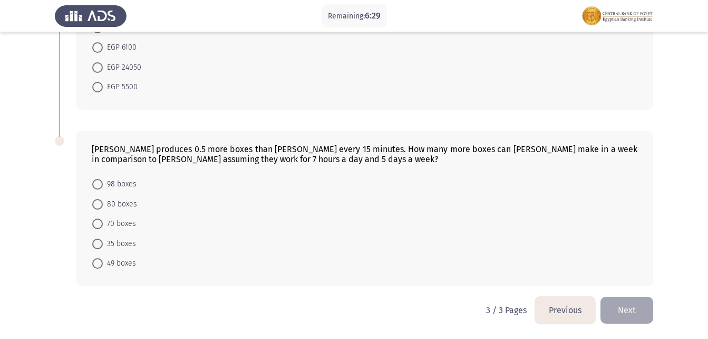
click at [95, 220] on span at bounding box center [97, 223] width 11 height 11
click at [95, 220] on input "70 boxes" at bounding box center [97, 223] width 11 height 11
radio input "true"
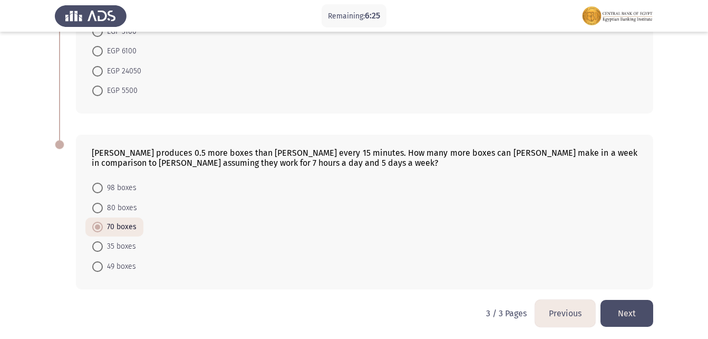
scroll to position [483, 0]
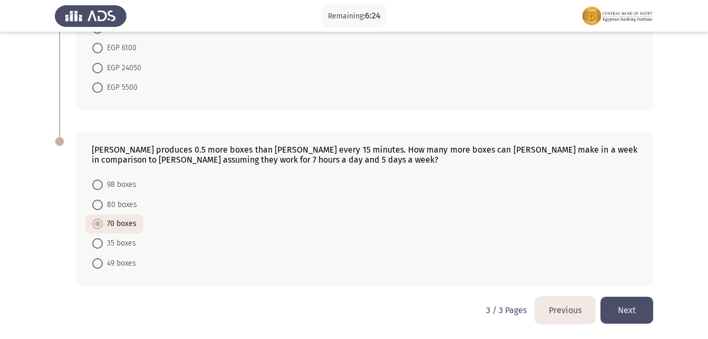
click at [548, 311] on button "Previous" at bounding box center [565, 309] width 60 height 27
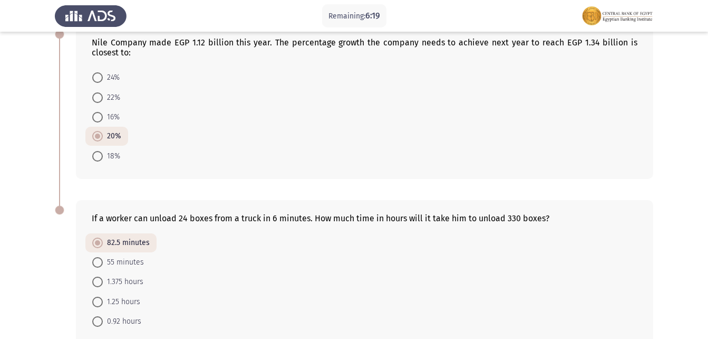
scroll to position [633, 0]
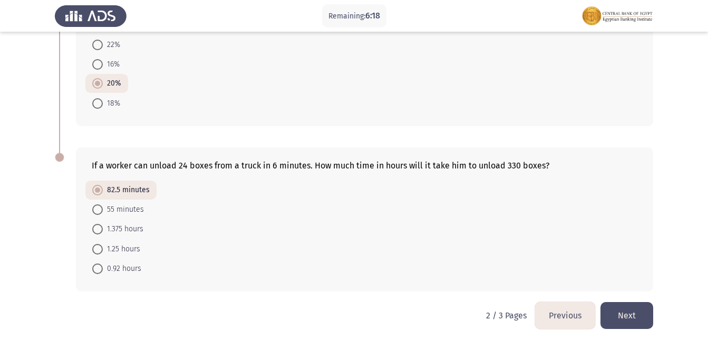
click at [567, 313] on button "Previous" at bounding box center [565, 315] width 60 height 27
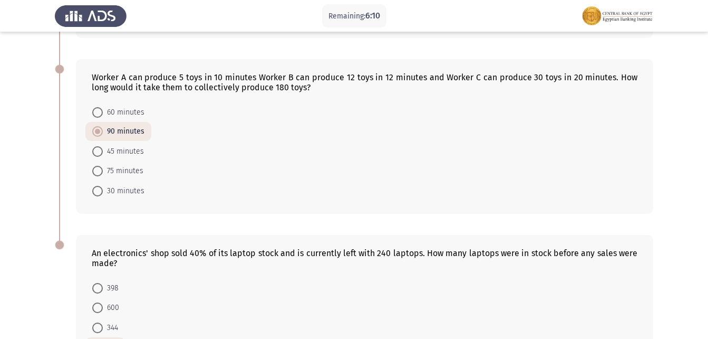
scroll to position [580, 0]
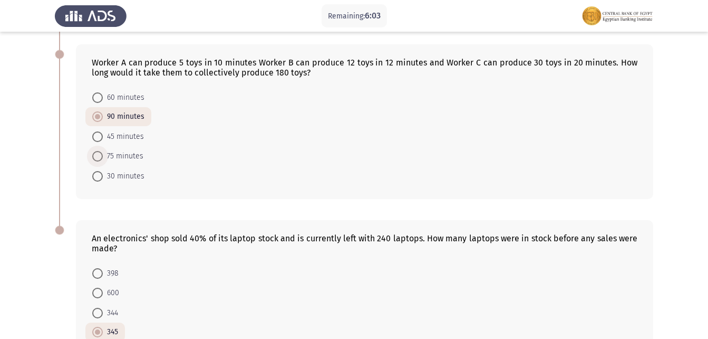
click at [97, 157] on span at bounding box center [97, 156] width 11 height 11
click at [97, 157] on input "75 minutes" at bounding box center [97, 156] width 11 height 11
radio input "true"
click at [101, 139] on span at bounding box center [97, 137] width 11 height 11
click at [101, 139] on input "45 minutes" at bounding box center [97, 137] width 11 height 11
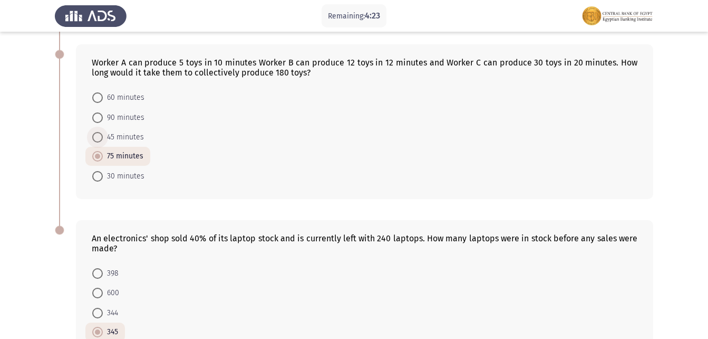
radio input "true"
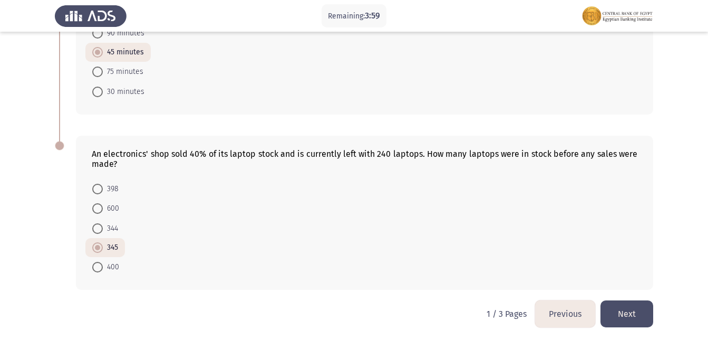
scroll to position [668, 0]
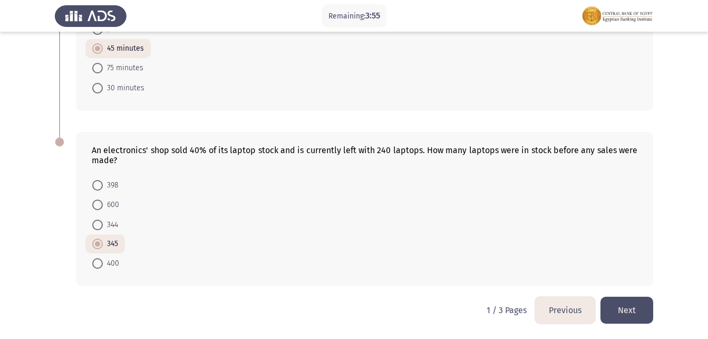
click at [619, 308] on button "Next" at bounding box center [627, 309] width 53 height 27
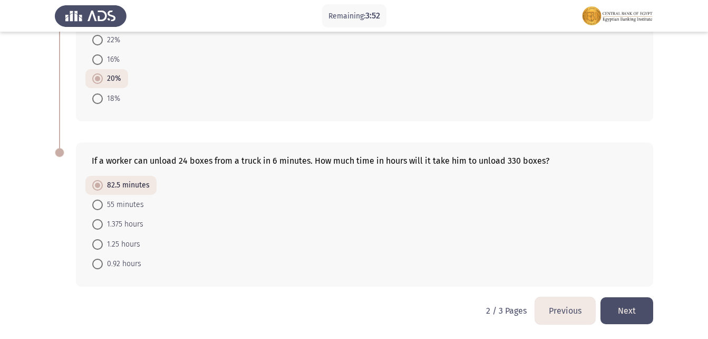
scroll to position [638, 0]
click at [627, 311] on button "Next" at bounding box center [627, 309] width 53 height 27
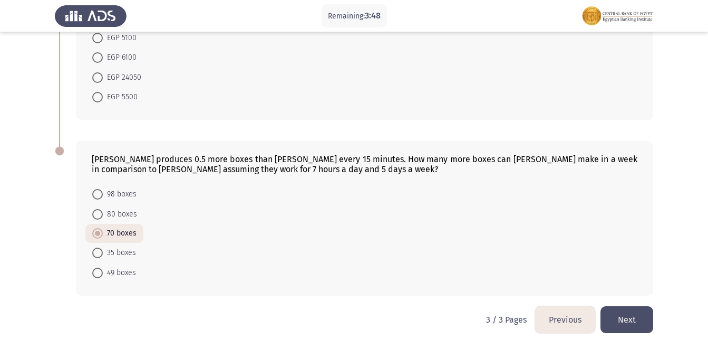
scroll to position [475, 0]
click at [627, 318] on button "Next" at bounding box center [627, 318] width 53 height 27
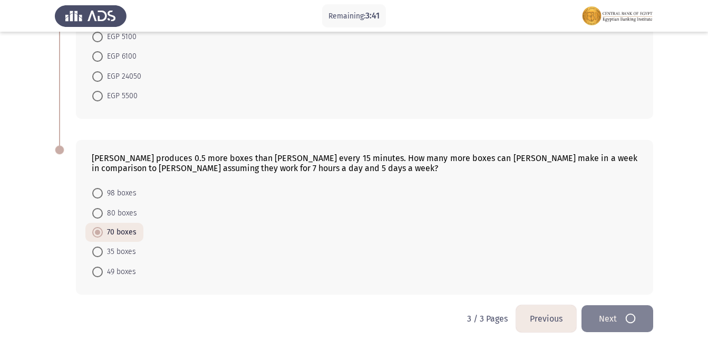
scroll to position [0, 0]
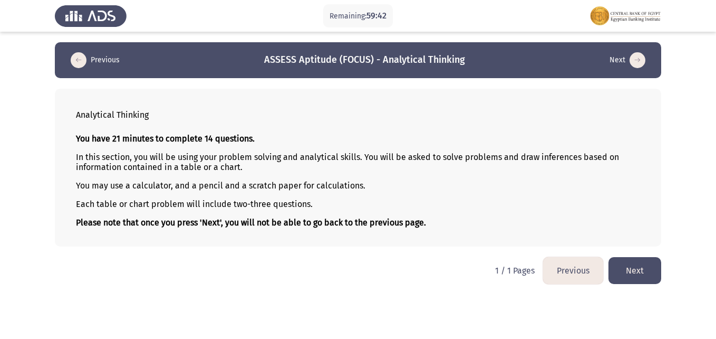
click at [628, 267] on button "Next" at bounding box center [635, 270] width 53 height 27
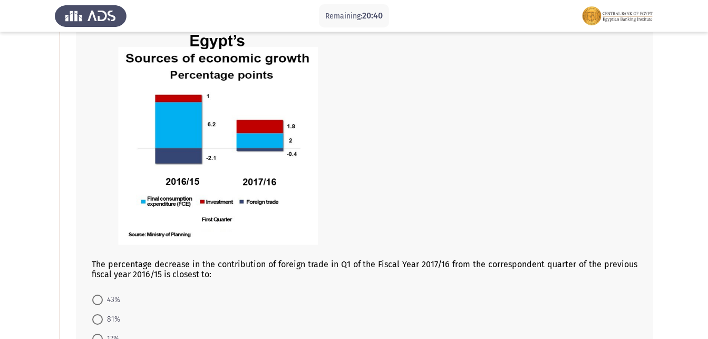
scroll to position [106, 0]
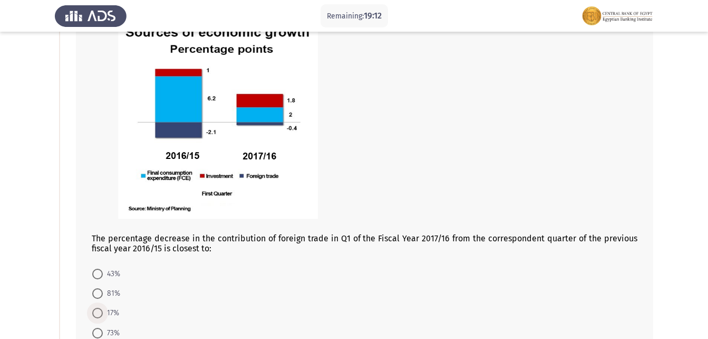
click at [96, 314] on span at bounding box center [97, 313] width 11 height 11
click at [96, 314] on input "17%" at bounding box center [97, 313] width 11 height 11
radio input "true"
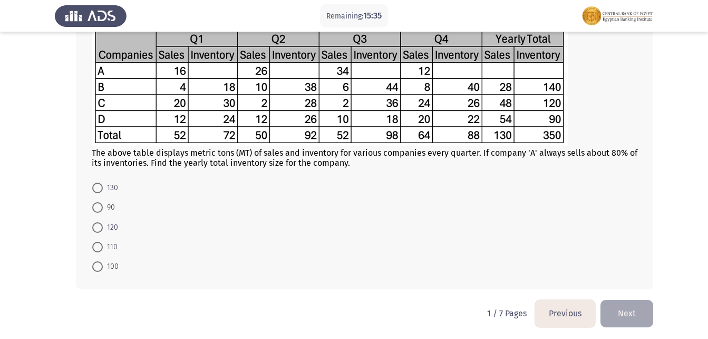
scroll to position [492, 0]
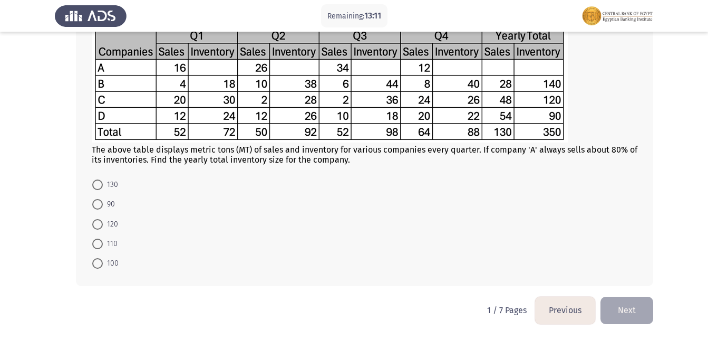
click at [99, 244] on span at bounding box center [97, 243] width 11 height 11
click at [99, 244] on input "110" at bounding box center [97, 243] width 11 height 11
radio input "true"
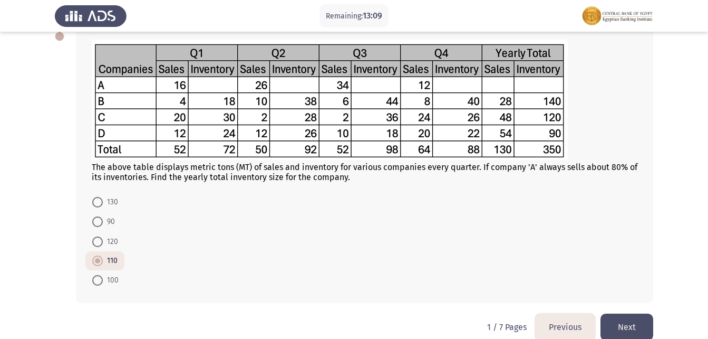
scroll to position [492, 0]
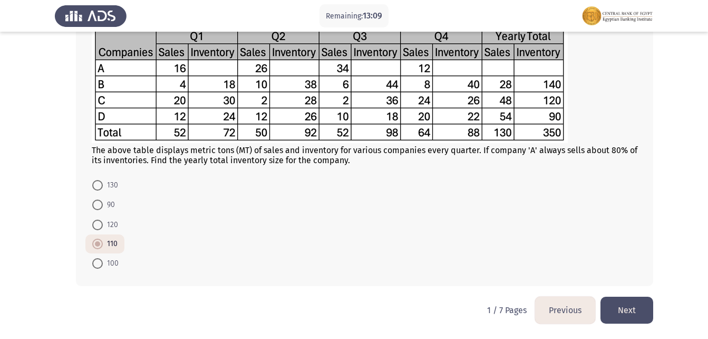
click at [627, 309] on button "Next" at bounding box center [627, 309] width 53 height 27
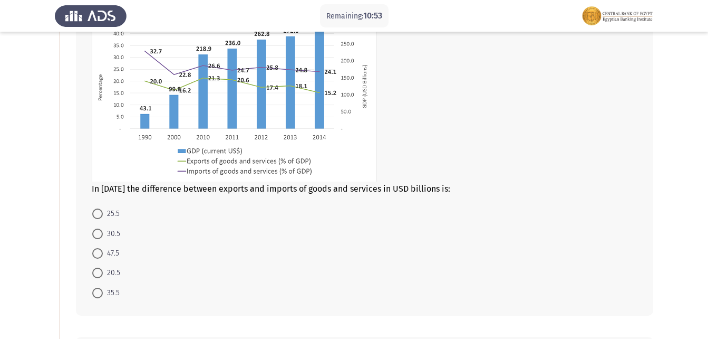
scroll to position [106, 0]
click at [95, 251] on span at bounding box center [97, 252] width 11 height 11
click at [95, 251] on input "47.5" at bounding box center [97, 252] width 11 height 11
radio input "true"
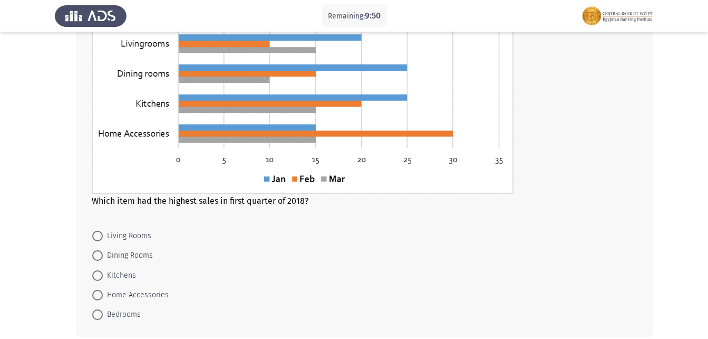
scroll to position [488, 0]
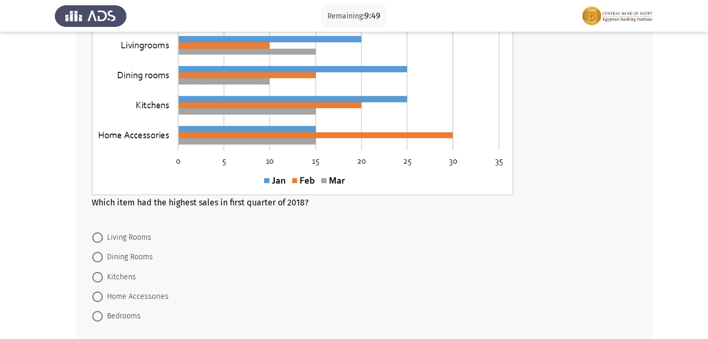
click at [98, 316] on span at bounding box center [98, 316] width 0 height 0
click at [97, 315] on input "Bedrooms" at bounding box center [97, 316] width 11 height 11
radio input "true"
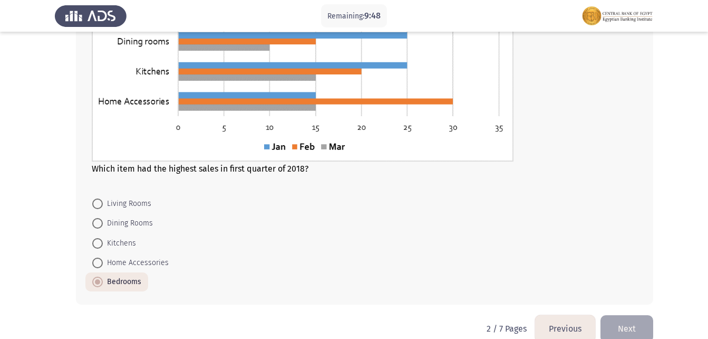
scroll to position [541, 0]
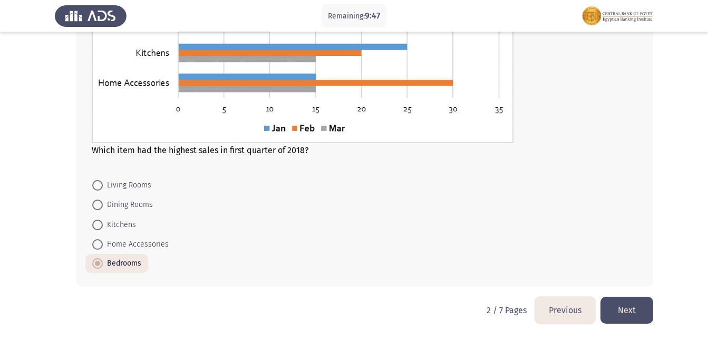
click at [622, 304] on button "Next" at bounding box center [627, 309] width 53 height 27
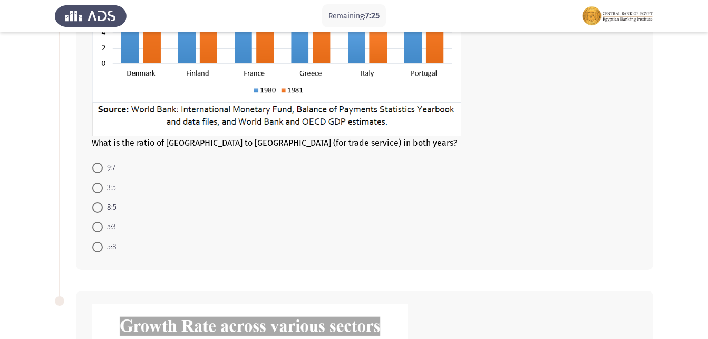
scroll to position [211, 0]
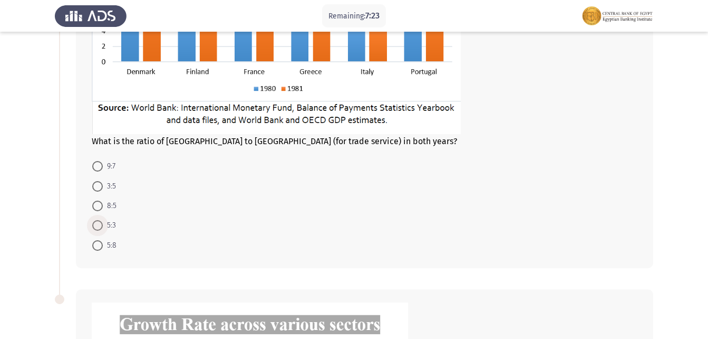
click at [97, 225] on span at bounding box center [97, 225] width 11 height 11
click at [97, 225] on input "5:3" at bounding box center [97, 225] width 11 height 11
radio input "true"
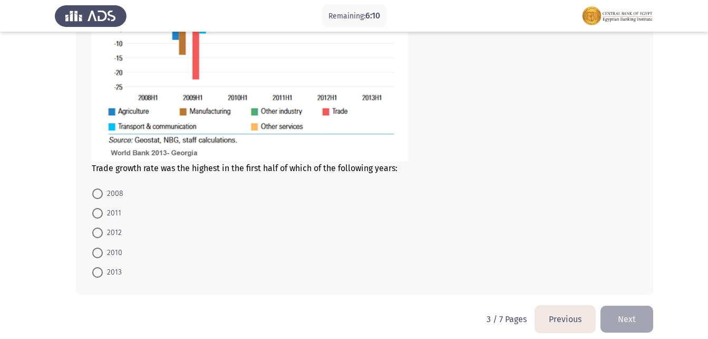
scroll to position [633, 0]
click at [103, 195] on span "2008" at bounding box center [113, 193] width 21 height 13
click at [103, 195] on input "2008" at bounding box center [97, 193] width 11 height 11
radio input "true"
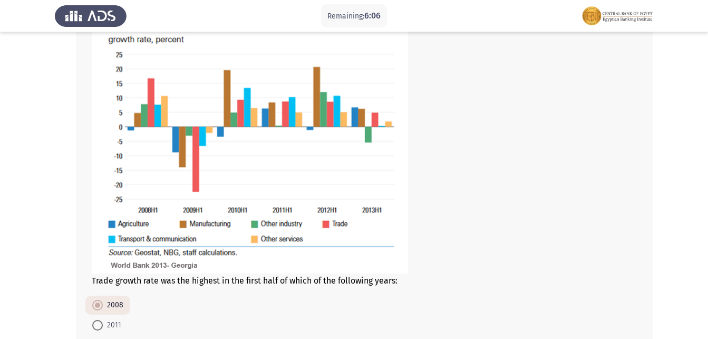
scroll to position [641, 0]
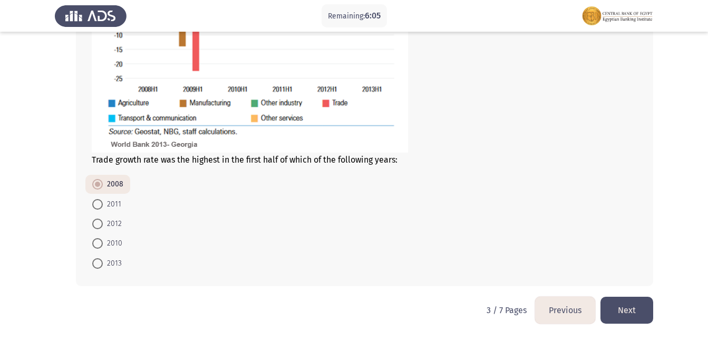
click at [635, 301] on button "Next" at bounding box center [627, 309] width 53 height 27
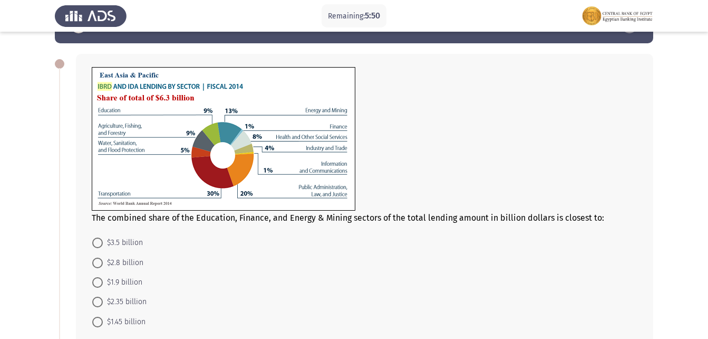
scroll to position [53, 0]
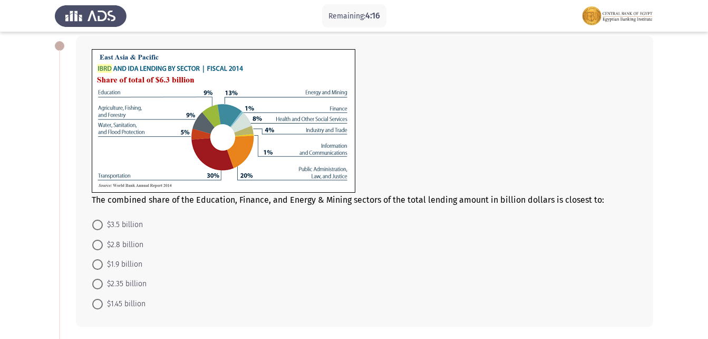
click at [96, 304] on span at bounding box center [97, 304] width 11 height 11
click at [96, 304] on input "$1.45 billion" at bounding box center [97, 304] width 11 height 11
radio input "true"
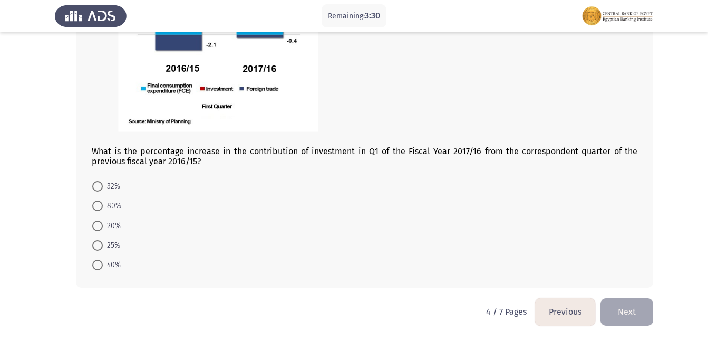
scroll to position [505, 0]
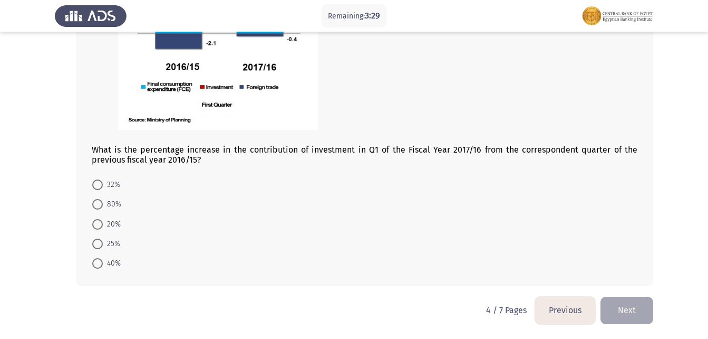
click at [94, 204] on span at bounding box center [97, 204] width 11 height 11
click at [94, 204] on input "80%" at bounding box center [97, 204] width 11 height 11
radio input "true"
click at [632, 317] on button "Next" at bounding box center [627, 309] width 53 height 27
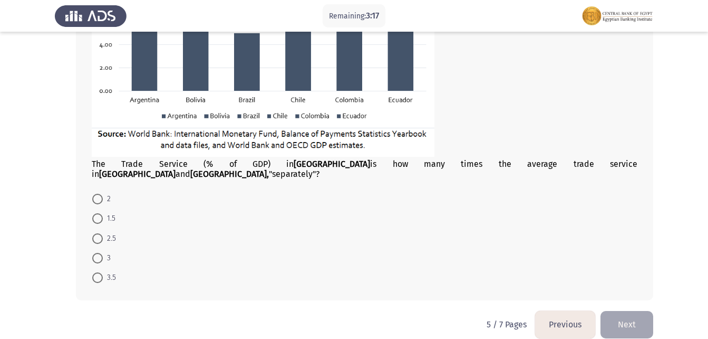
scroll to position [599, 0]
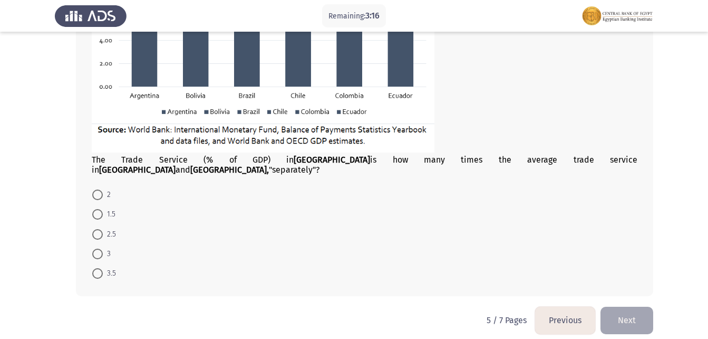
click at [552, 309] on button "Previous" at bounding box center [565, 319] width 60 height 27
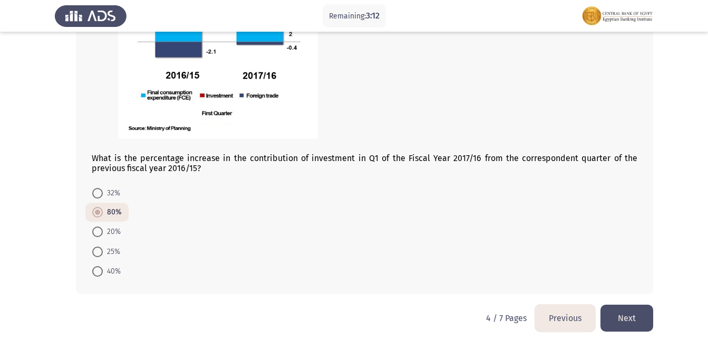
scroll to position [505, 0]
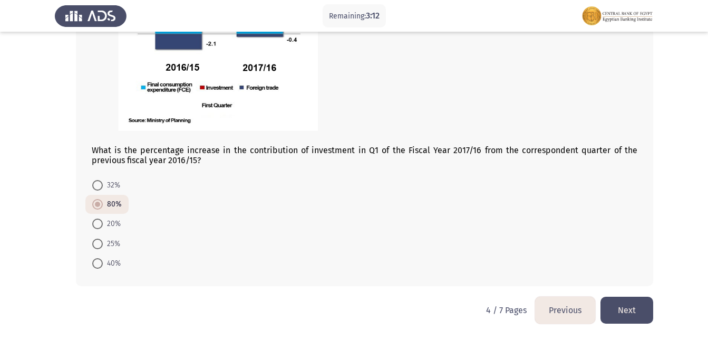
click at [637, 306] on button "Next" at bounding box center [627, 309] width 53 height 27
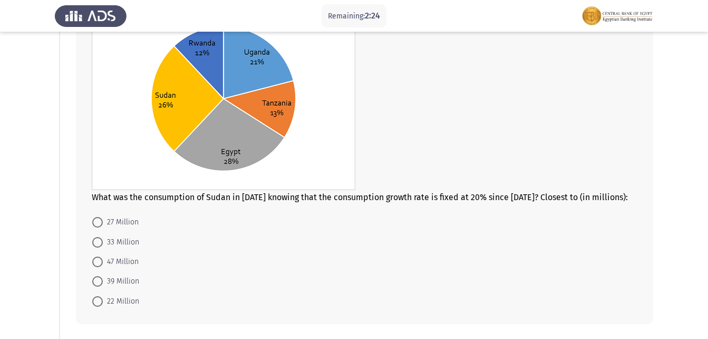
scroll to position [106, 0]
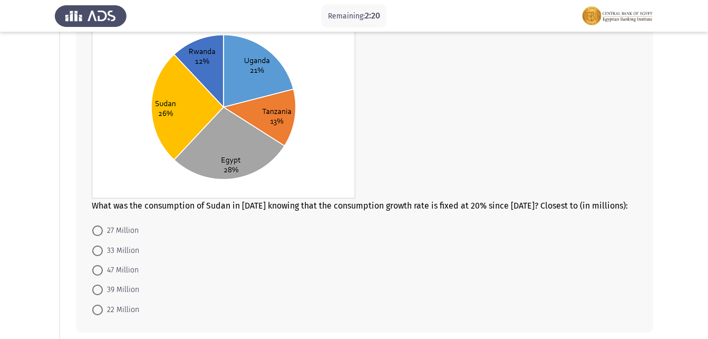
click at [97, 265] on span at bounding box center [97, 270] width 11 height 11
click at [97, 265] on input "47 Million" at bounding box center [97, 270] width 11 height 11
radio input "true"
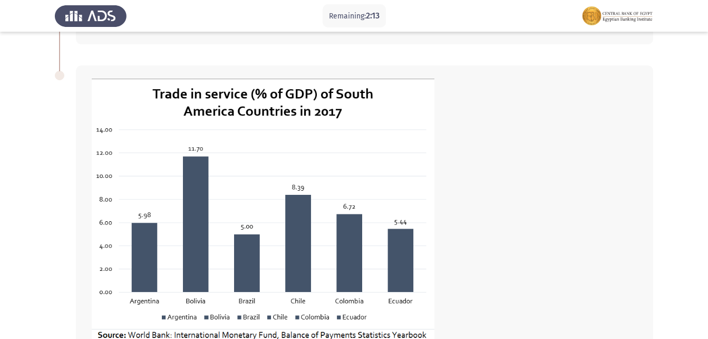
scroll to position [493, 0]
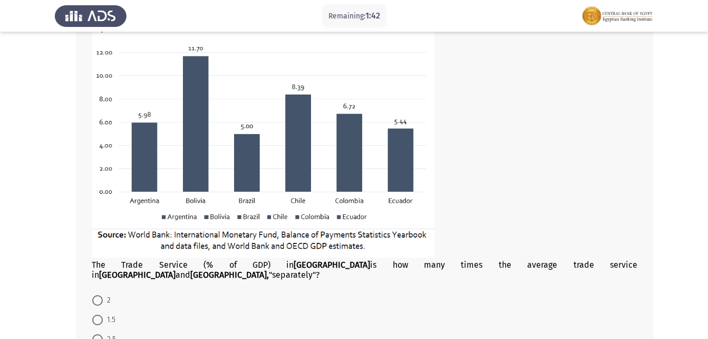
click at [97, 295] on span at bounding box center [97, 300] width 11 height 11
click at [97, 295] on input "2" at bounding box center [97, 300] width 11 height 11
radio input "true"
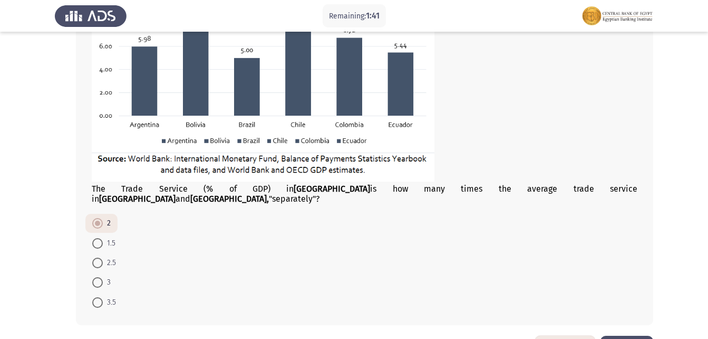
scroll to position [598, 0]
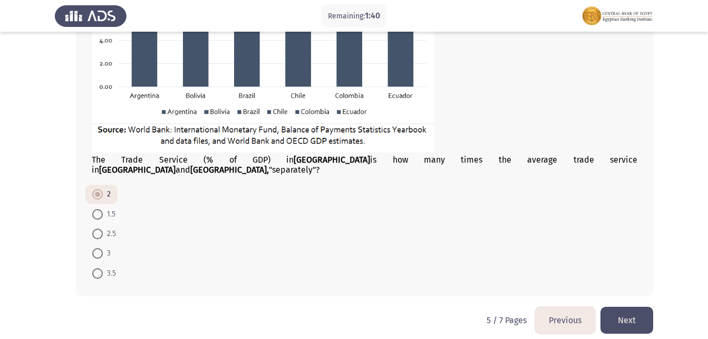
click at [631, 308] on button "Next" at bounding box center [627, 319] width 53 height 27
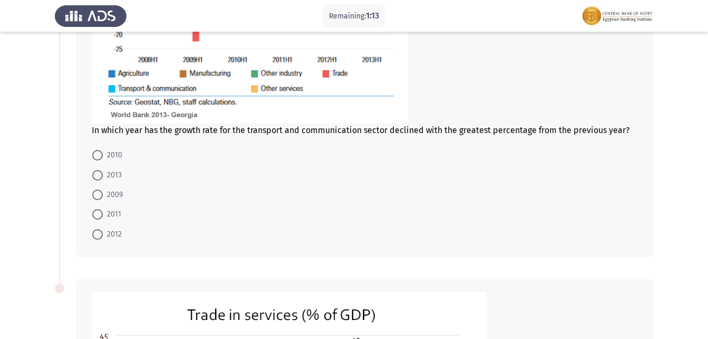
scroll to position [264, 0]
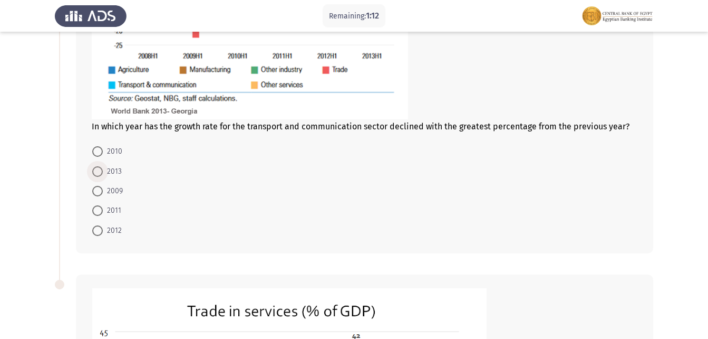
click at [101, 167] on span at bounding box center [97, 171] width 11 height 11
click at [101, 167] on input "2013" at bounding box center [97, 171] width 11 height 11
radio input "true"
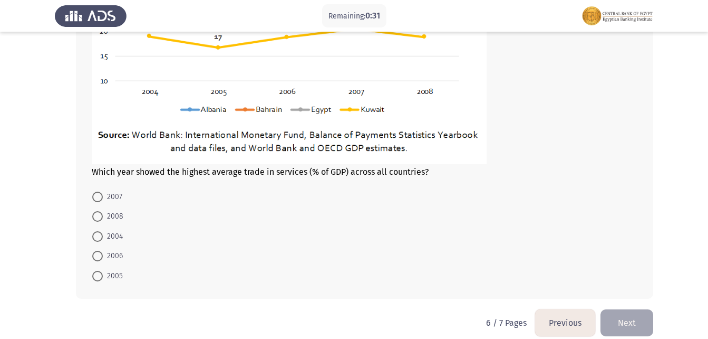
scroll to position [699, 0]
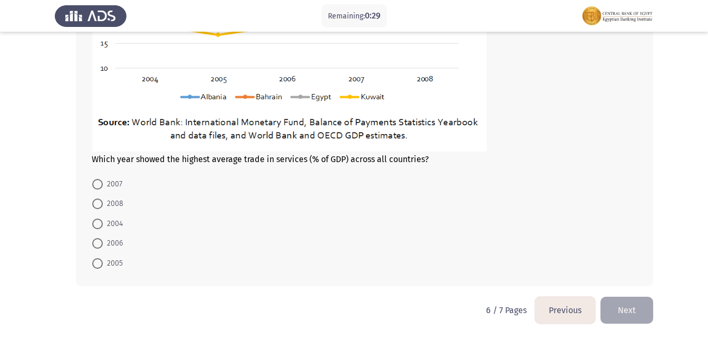
click at [95, 186] on span at bounding box center [97, 184] width 11 height 11
click at [95, 186] on input "2007" at bounding box center [97, 184] width 11 height 11
radio input "true"
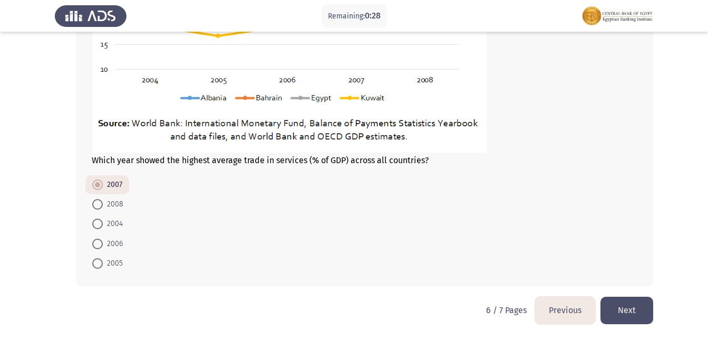
click at [629, 314] on button "Next" at bounding box center [627, 309] width 53 height 27
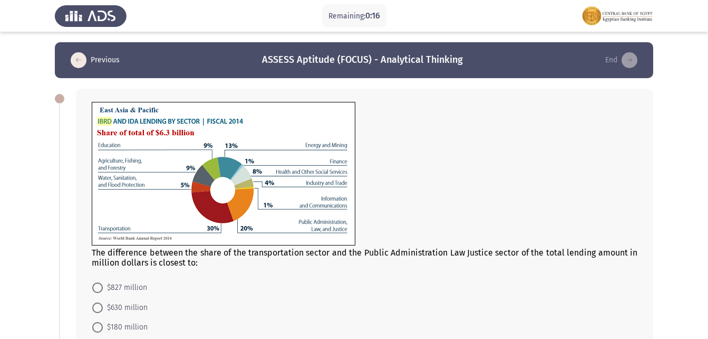
scroll to position [53, 0]
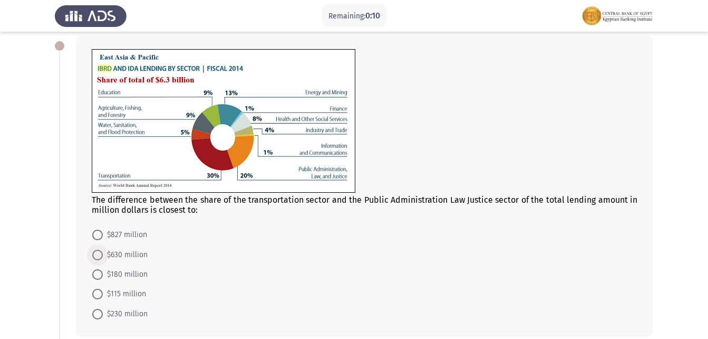
click at [103, 252] on span "$630 million" at bounding box center [125, 254] width 45 height 13
click at [103, 252] on input "$630 million" at bounding box center [97, 255] width 11 height 11
radio input "true"
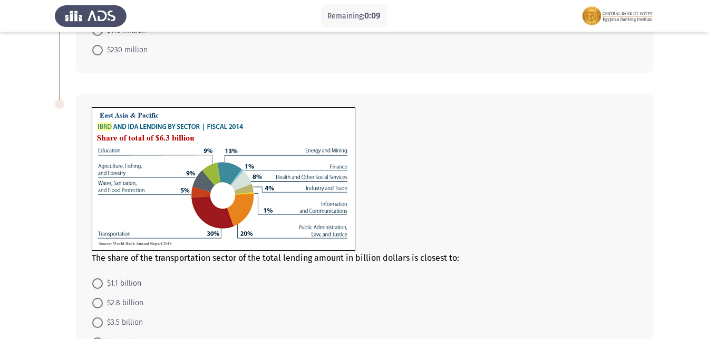
scroll to position [317, 0]
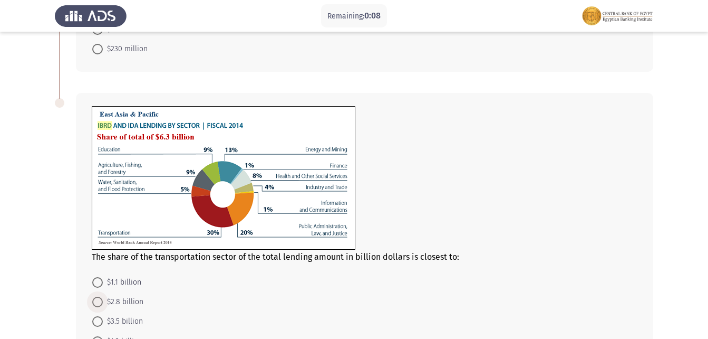
click at [98, 302] on span at bounding box center [97, 301] width 11 height 11
click at [98, 302] on input "$2.8 billion" at bounding box center [97, 301] width 11 height 11
radio input "true"
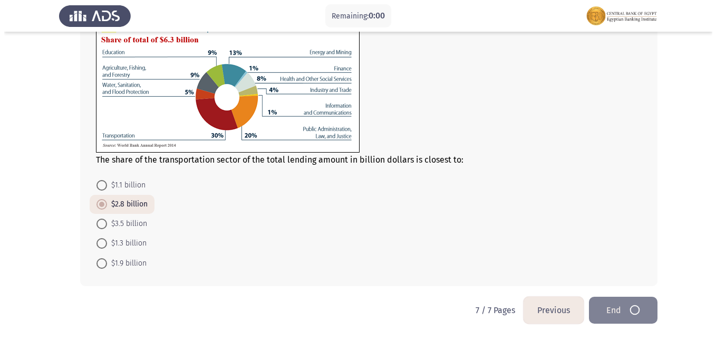
scroll to position [0, 0]
